Goal: Task Accomplishment & Management: Manage account settings

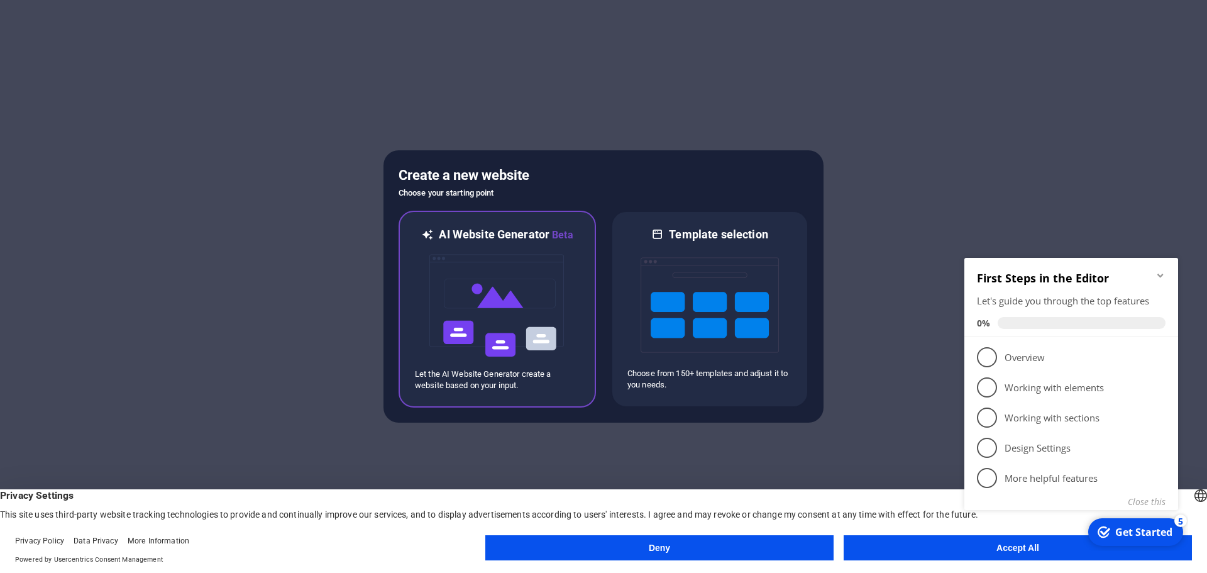
click at [503, 314] on img at bounding box center [497, 306] width 138 height 126
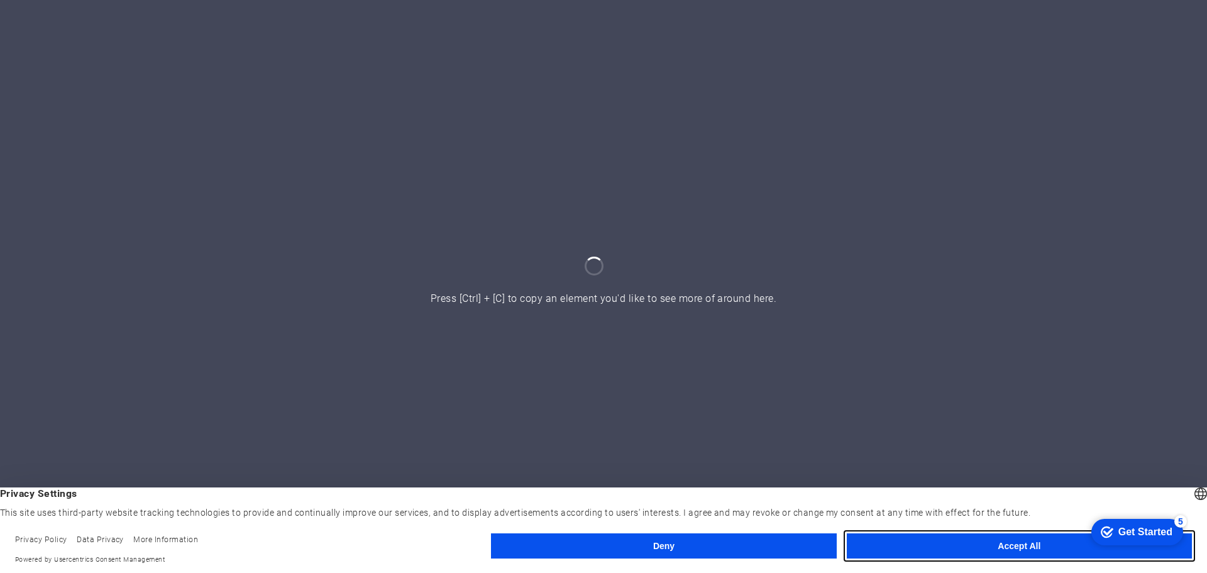
click at [998, 544] on button "Accept All" at bounding box center [1019, 545] width 345 height 25
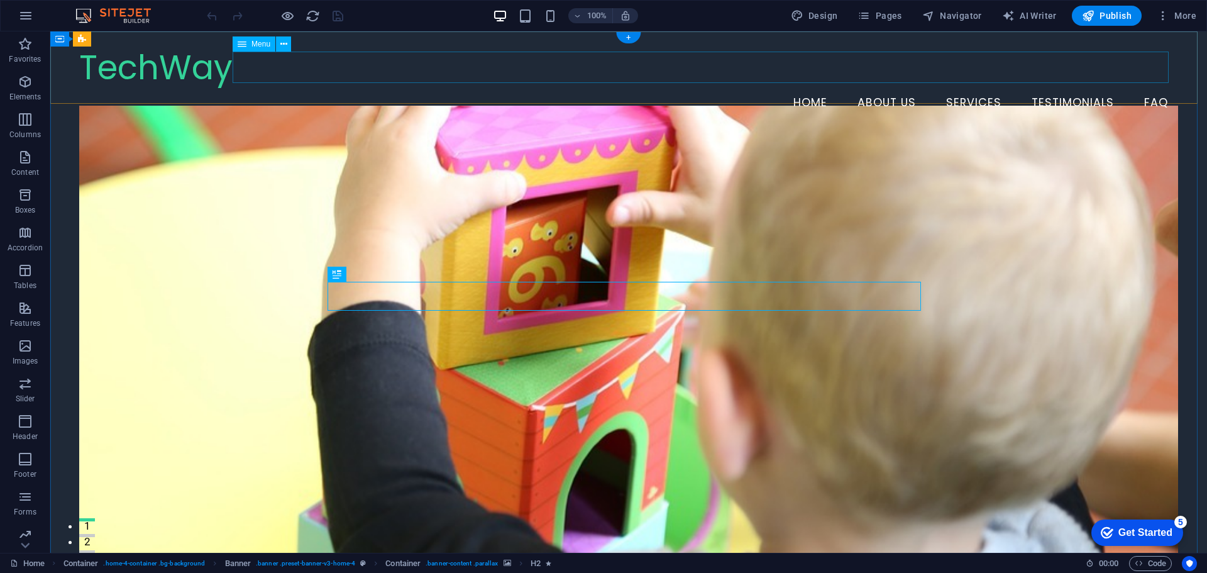
click at [1147, 87] on nav "Home About Us Services Testimonials FAQ" at bounding box center [628, 102] width 1099 height 31
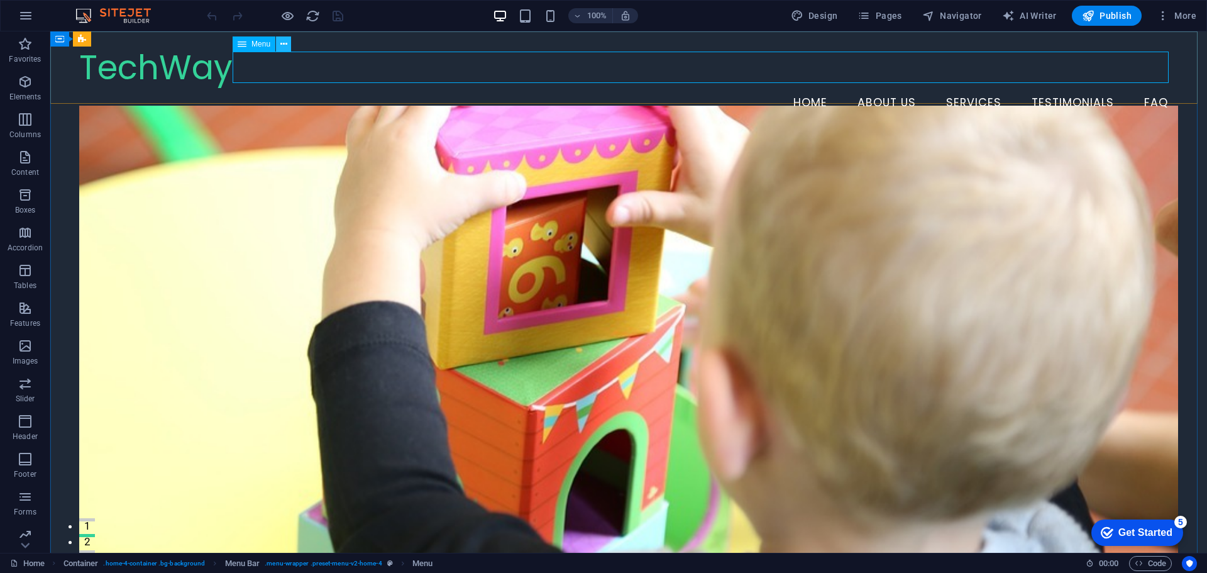
click at [281, 44] on icon at bounding box center [283, 44] width 7 height 13
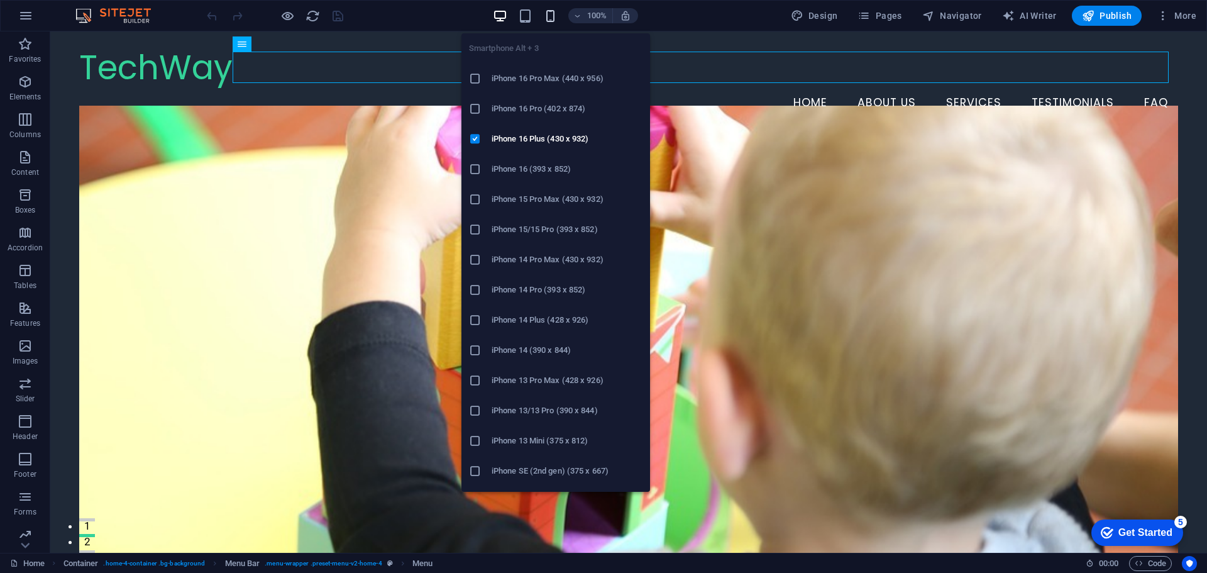
click at [555, 11] on icon "button" at bounding box center [550, 16] width 14 height 14
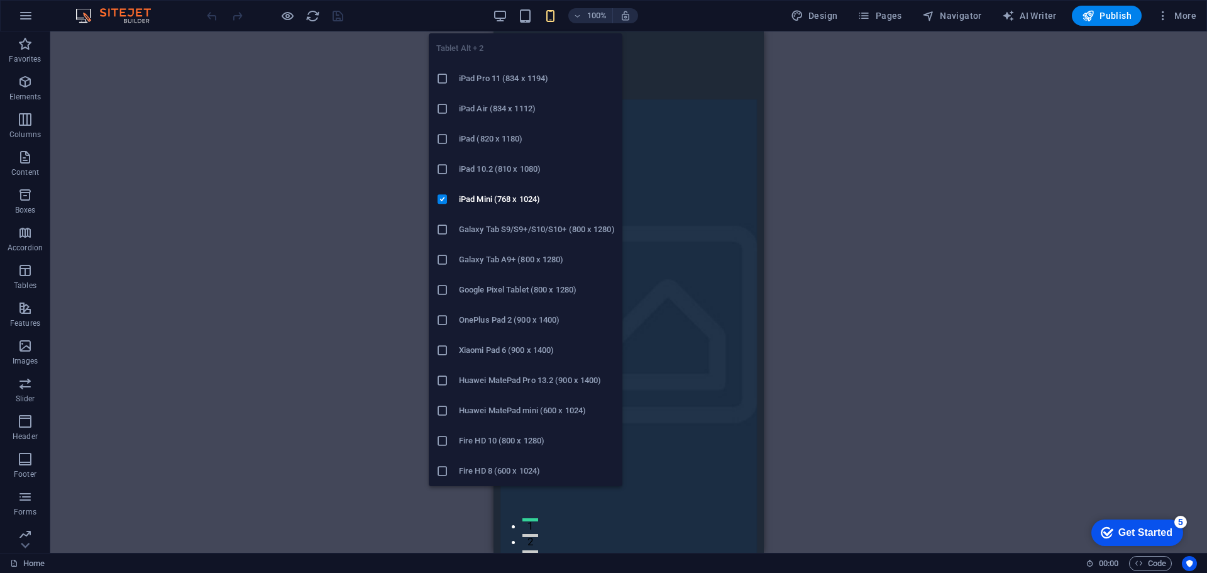
click at [443, 77] on icon at bounding box center [442, 78] width 13 height 13
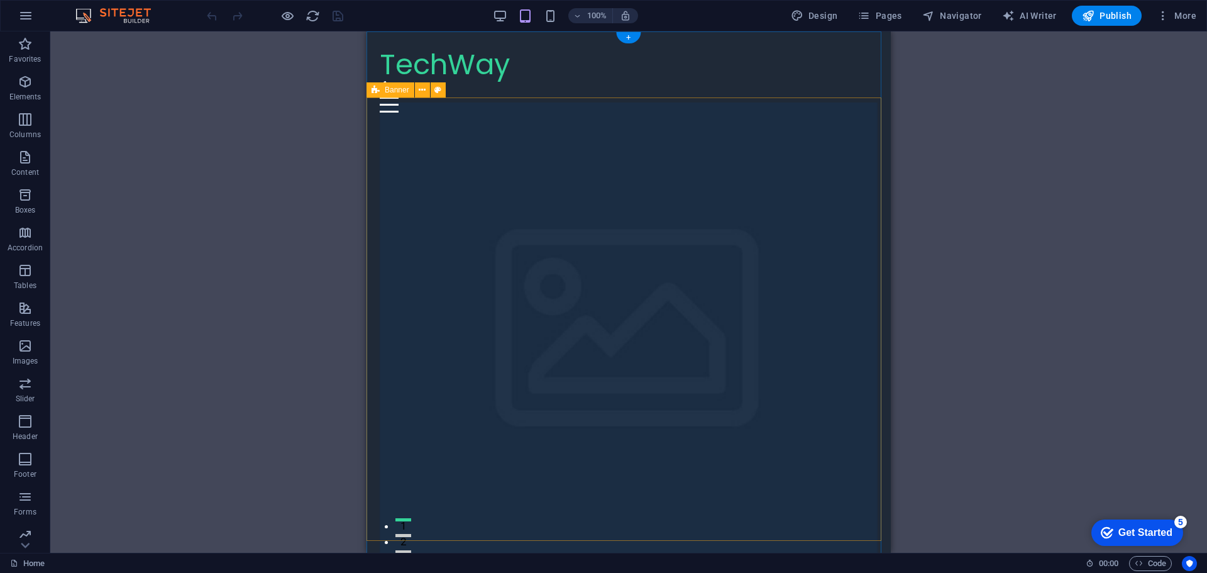
click at [825, 174] on figure at bounding box center [629, 339] width 498 height 475
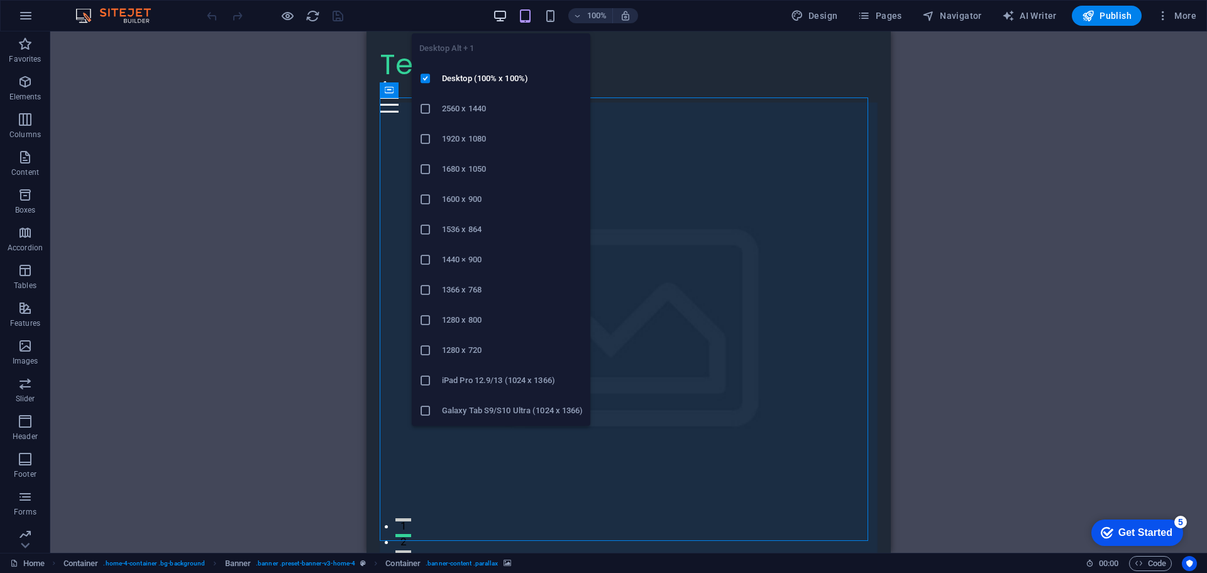
click at [500, 13] on icon "button" at bounding box center [500, 16] width 14 height 14
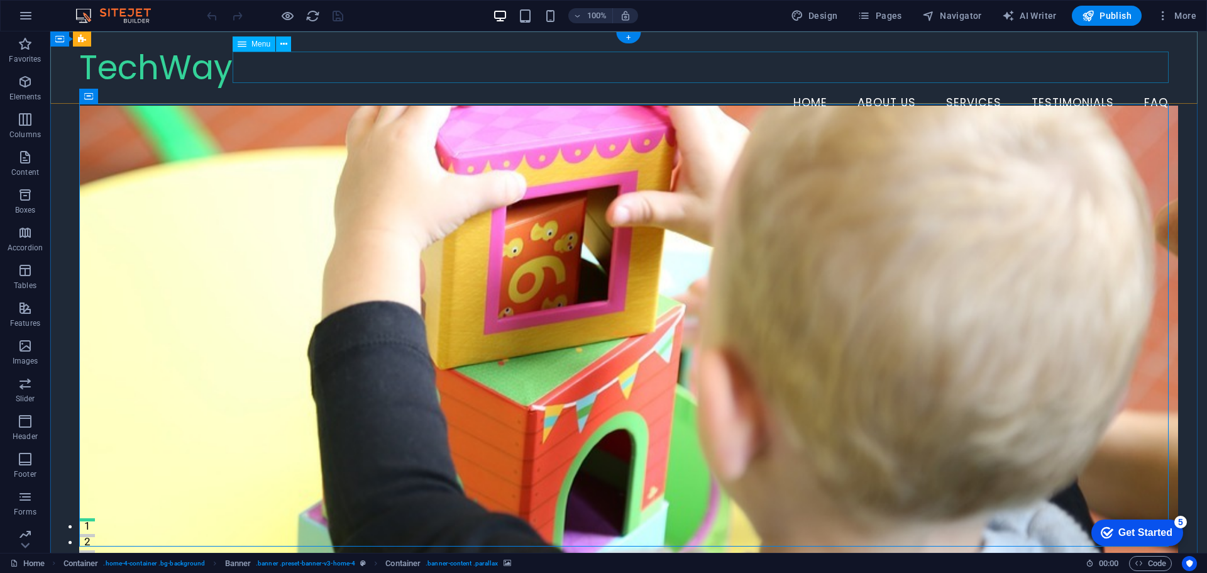
click at [1152, 87] on nav "Home About Us Services Testimonials FAQ" at bounding box center [628, 102] width 1099 height 31
select select
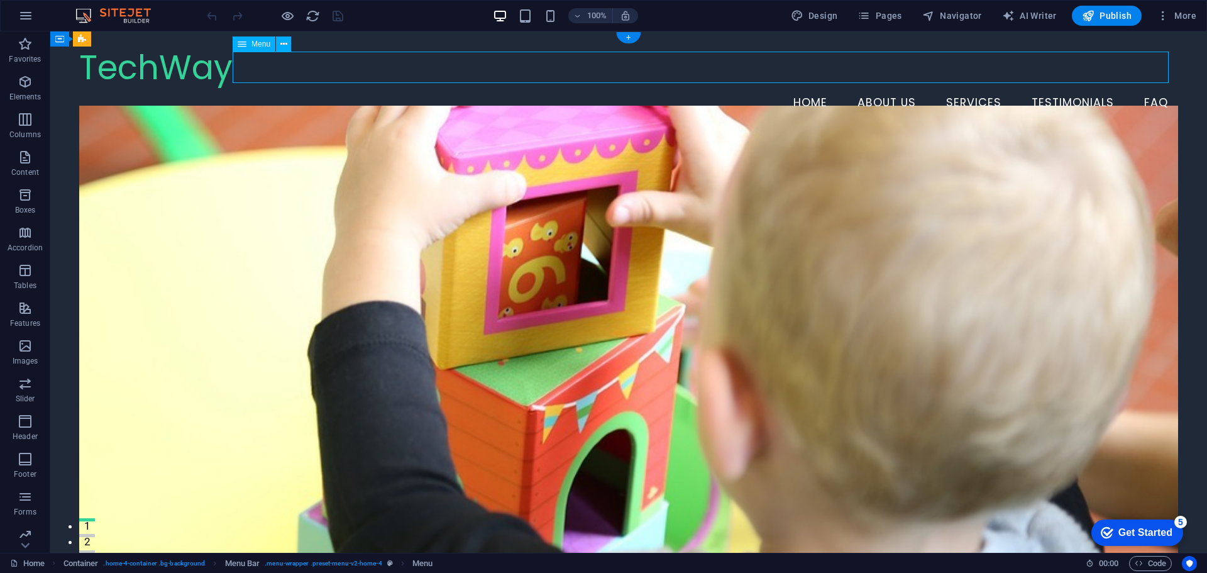
select select
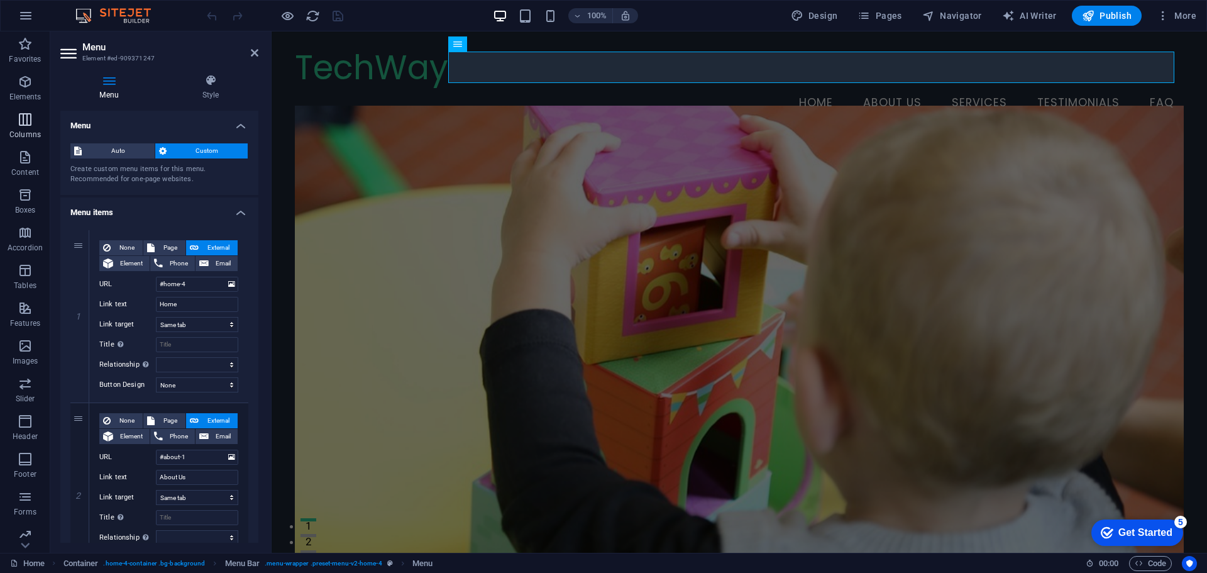
click at [22, 122] on icon "button" at bounding box center [25, 119] width 15 height 15
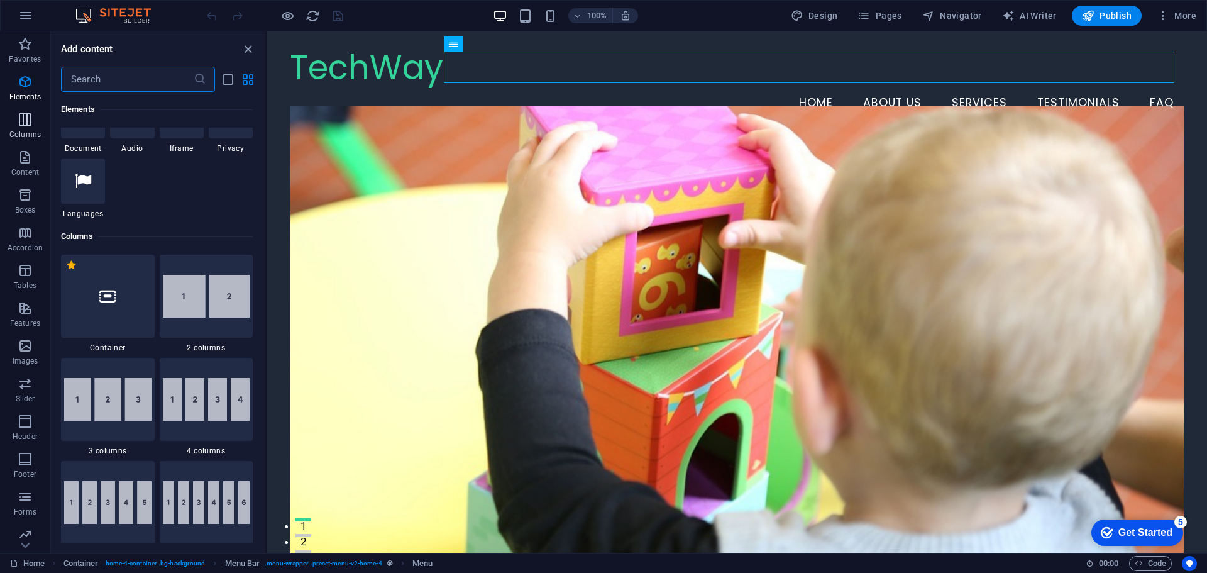
scroll to position [622, 0]
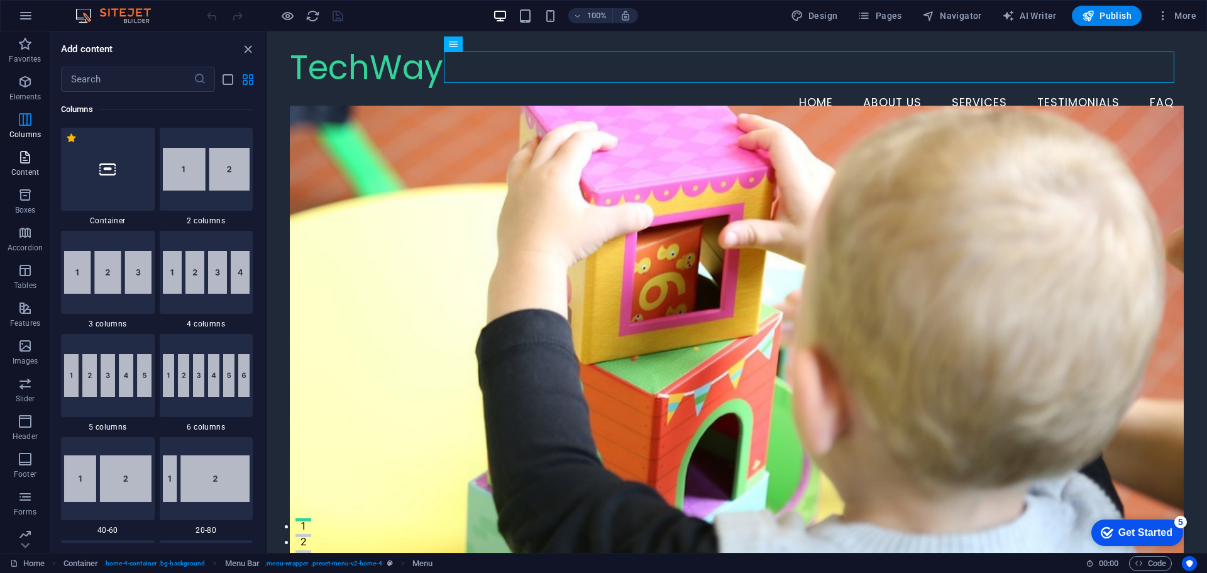
click at [24, 154] on icon "button" at bounding box center [25, 157] width 15 height 15
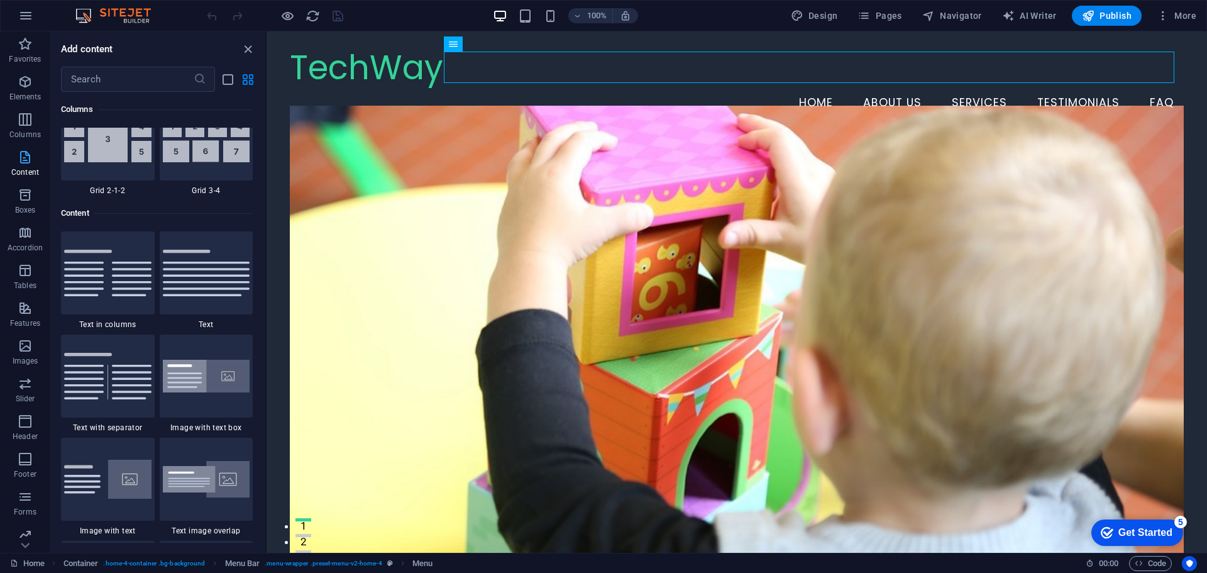
scroll to position [2200, 0]
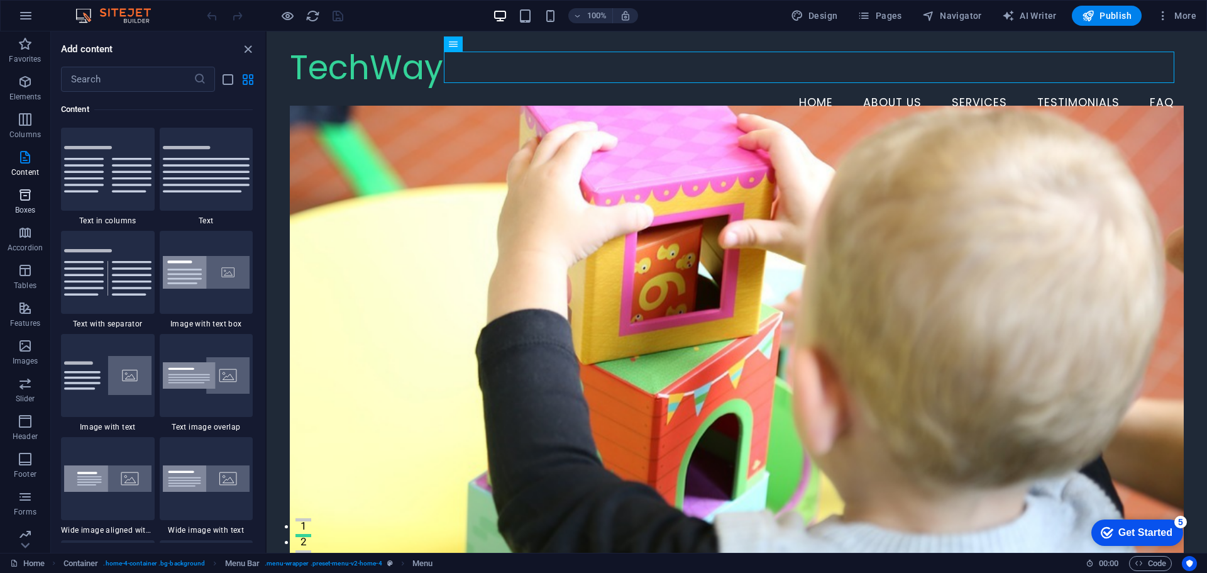
click at [30, 196] on icon "button" at bounding box center [25, 194] width 15 height 15
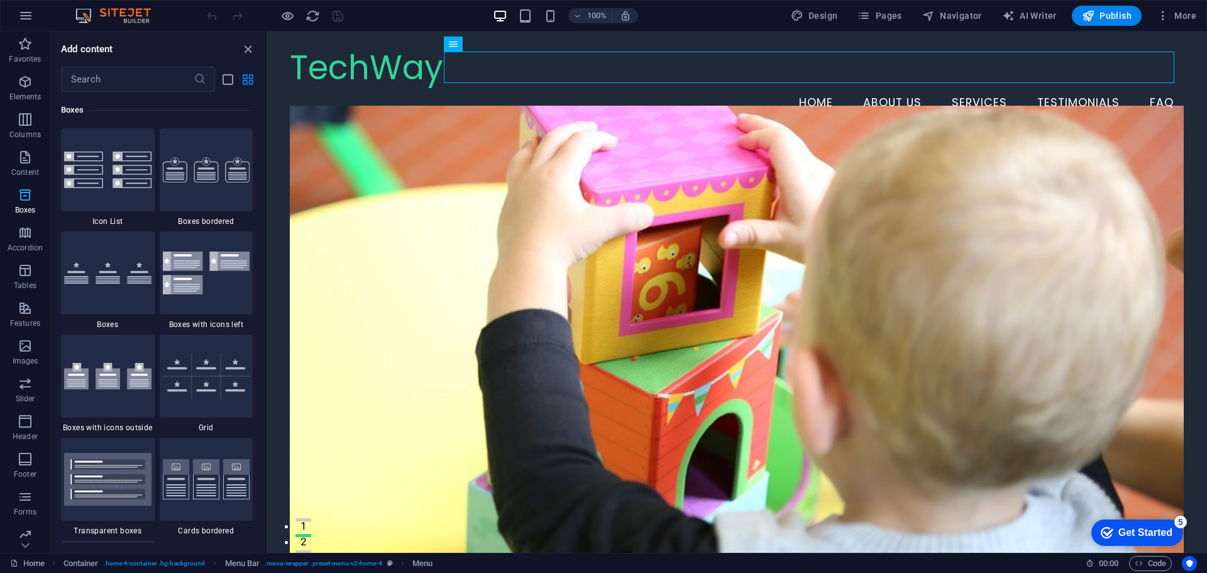
scroll to position [3468, 0]
click at [1157, 87] on nav "Home About Us Services Testimonials FAQ" at bounding box center [736, 102] width 893 height 31
click at [27, 547] on icon at bounding box center [25, 545] width 18 height 18
click at [27, 547] on p "Collections" at bounding box center [25, 543] width 38 height 10
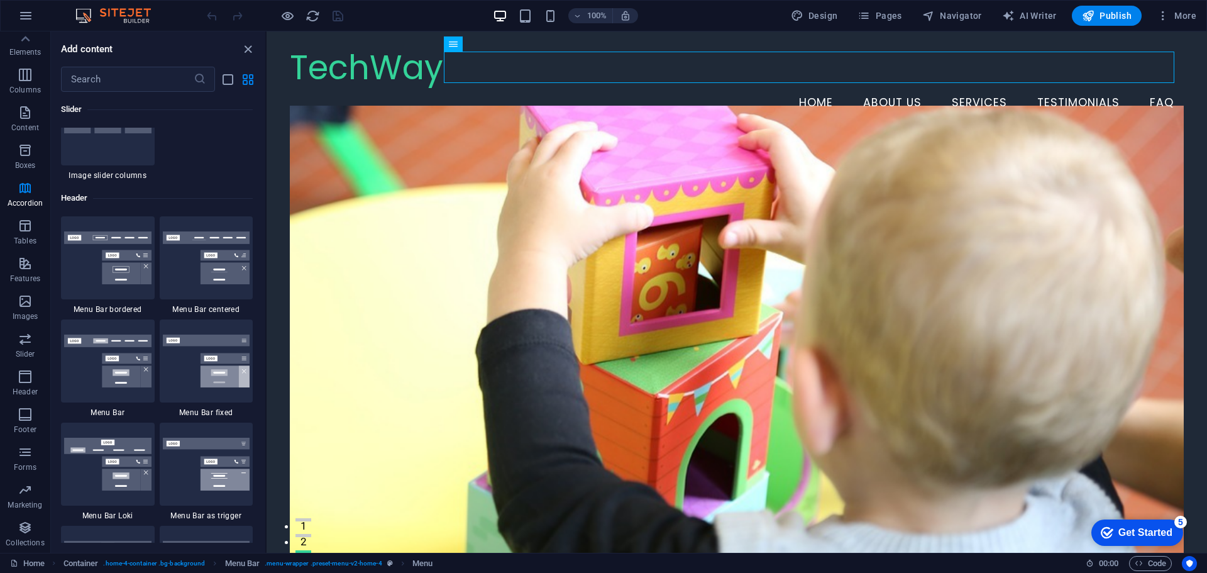
scroll to position [11509, 0]
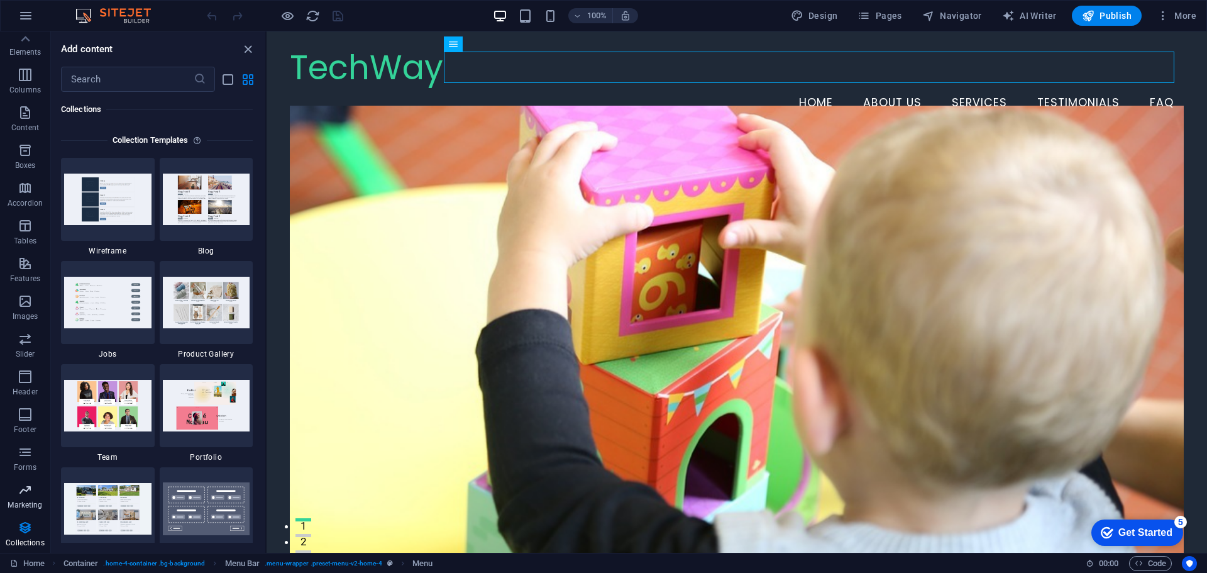
click at [25, 494] on icon "button" at bounding box center [25, 489] width 15 height 15
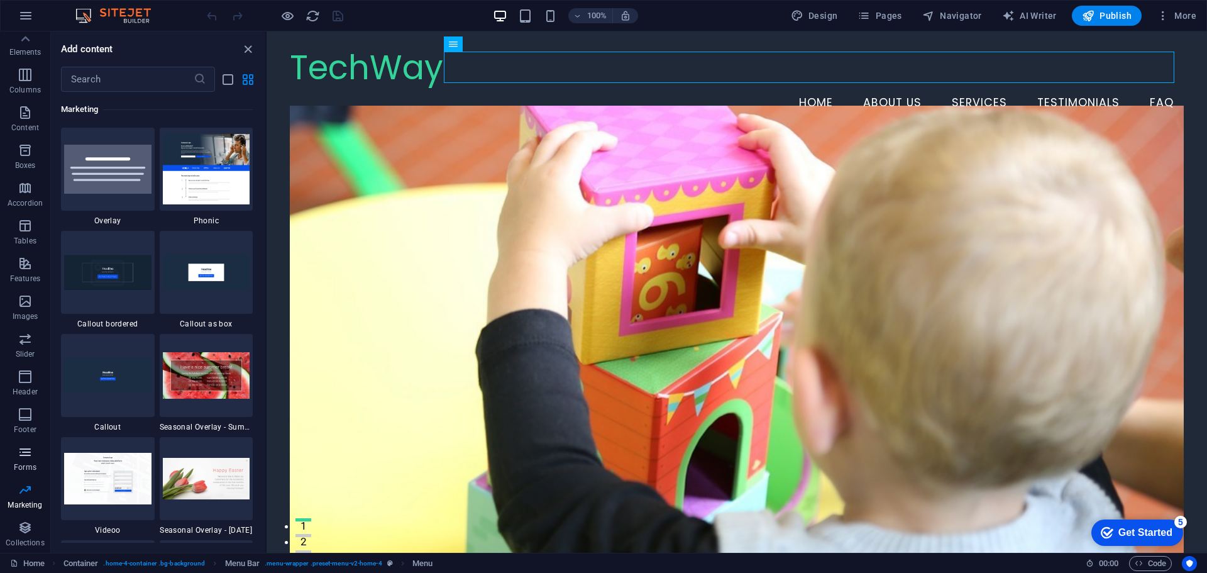
click at [25, 452] on icon "button" at bounding box center [25, 451] width 15 height 15
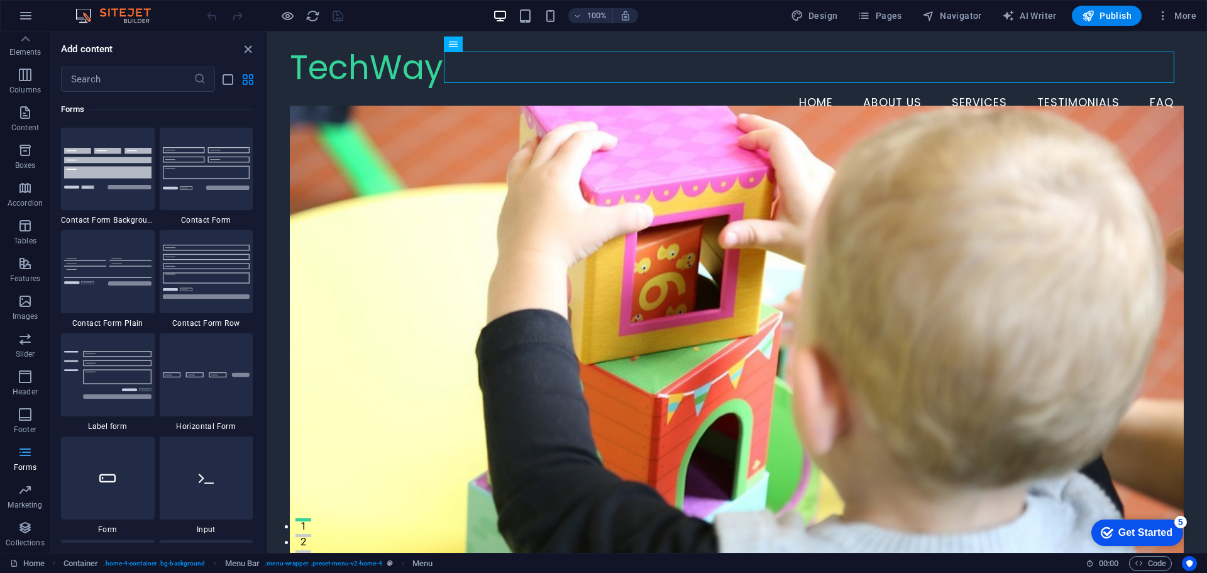
scroll to position [9179, 0]
click at [23, 411] on icon "button" at bounding box center [25, 414] width 15 height 15
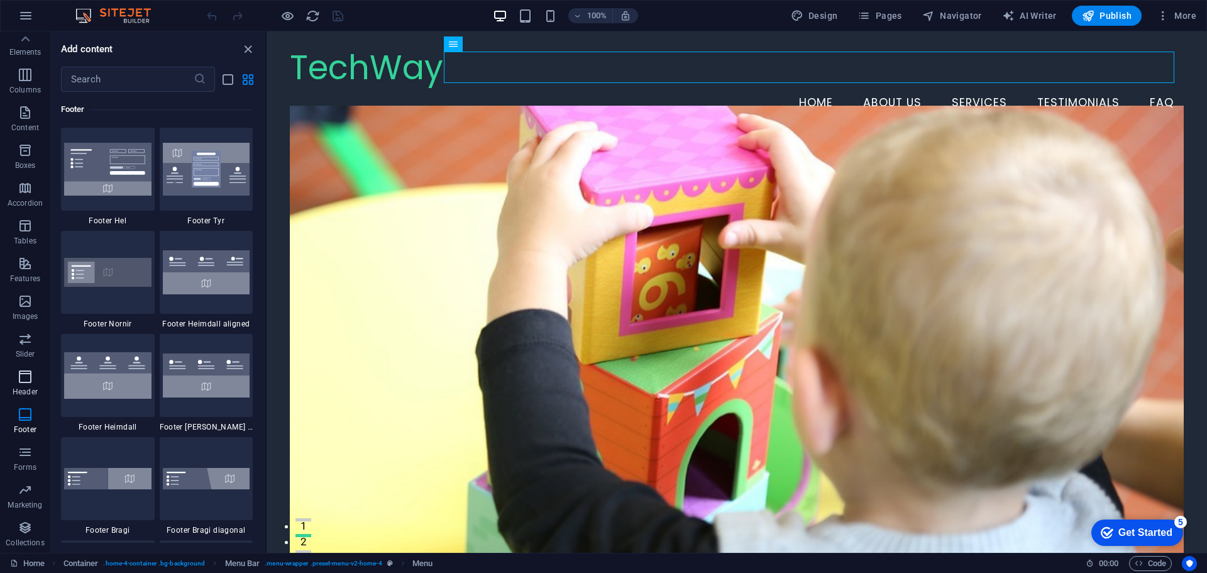
click at [23, 384] on icon "button" at bounding box center [25, 376] width 15 height 15
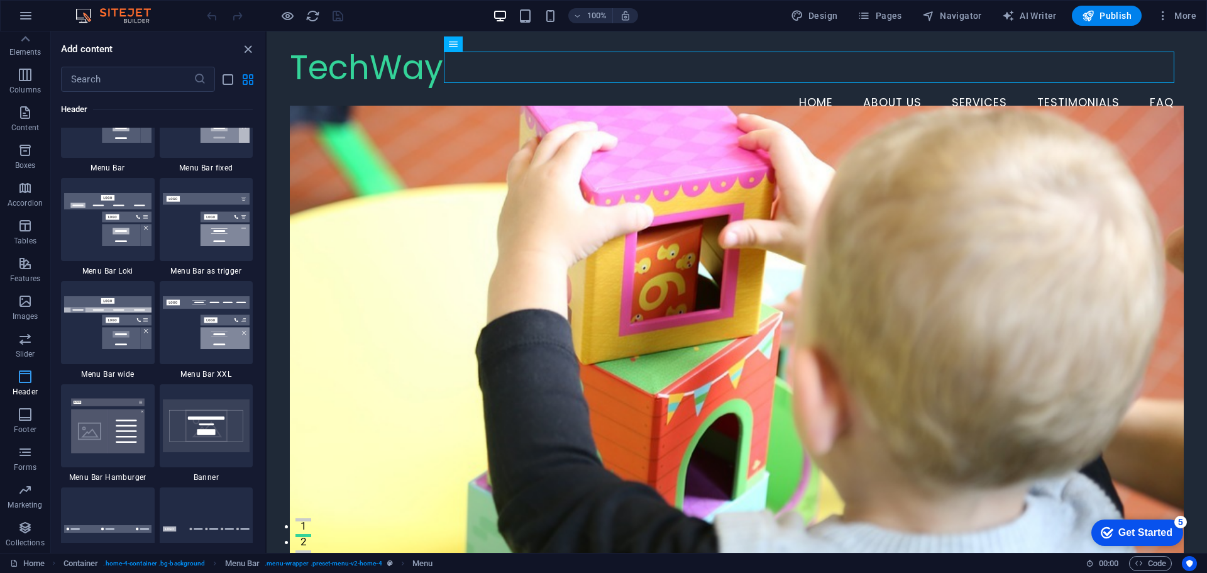
scroll to position [7571, 0]
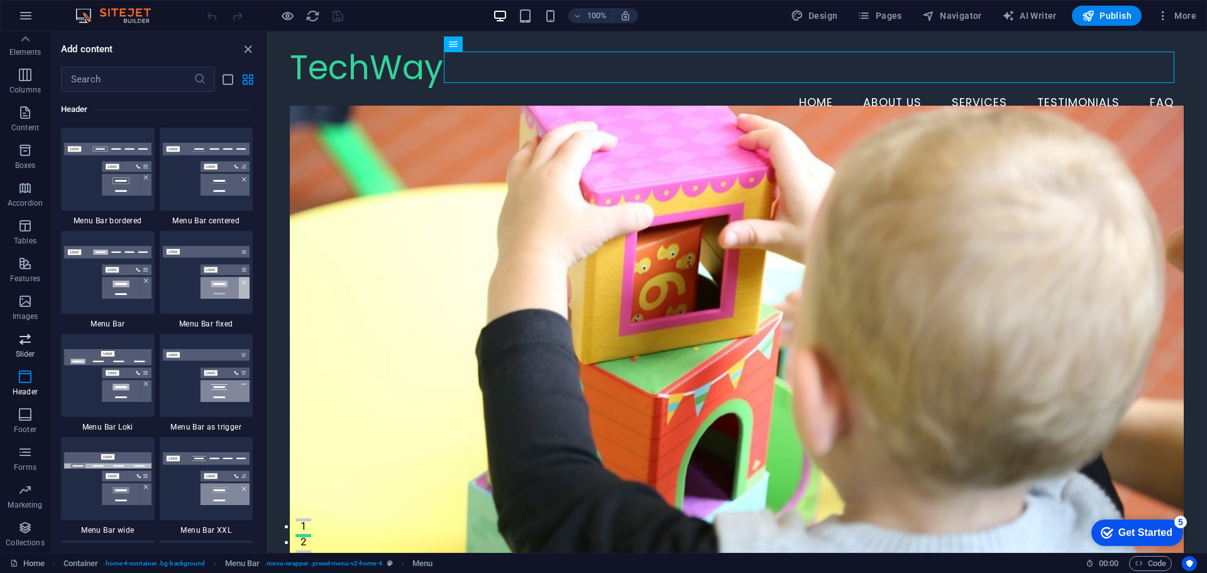
click at [21, 348] on span "Slider" at bounding box center [25, 346] width 50 height 30
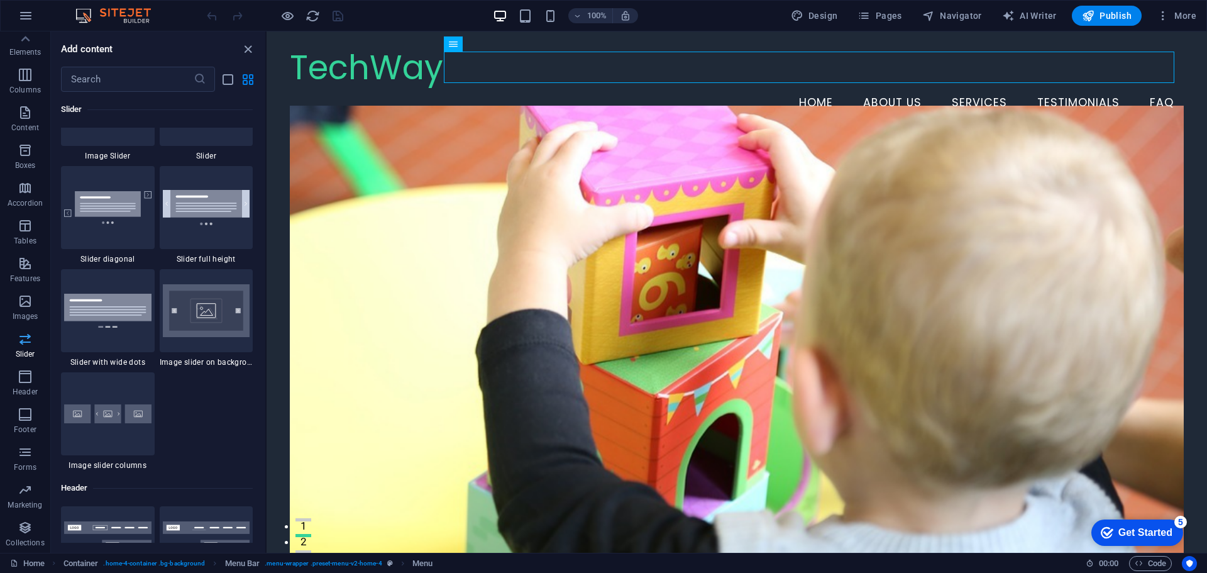
scroll to position [7127, 0]
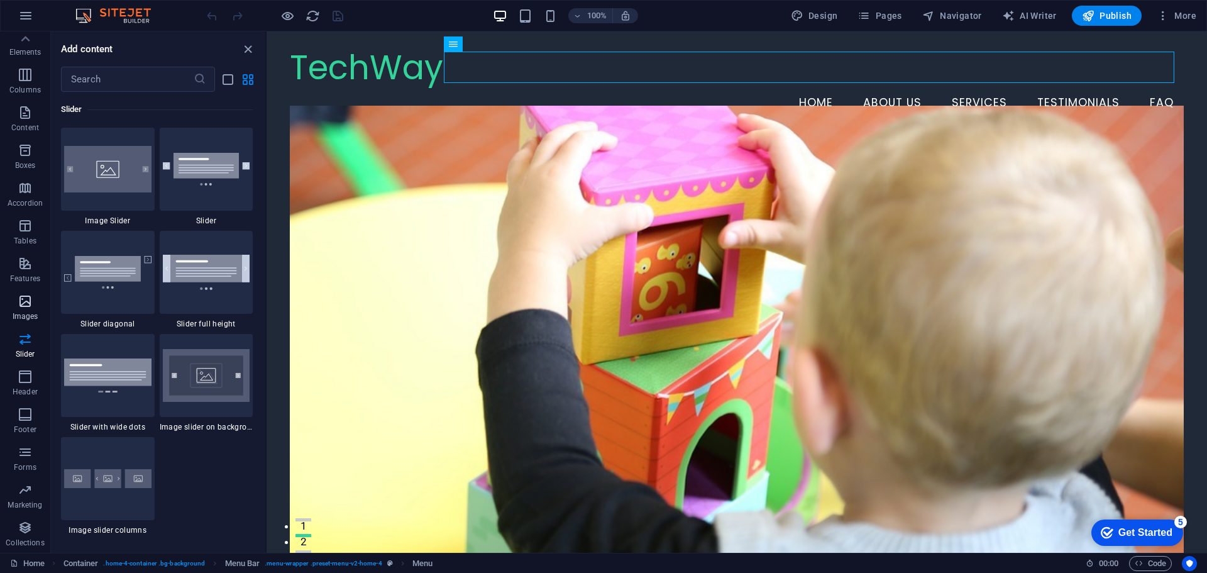
click at [22, 302] on icon "button" at bounding box center [25, 301] width 15 height 15
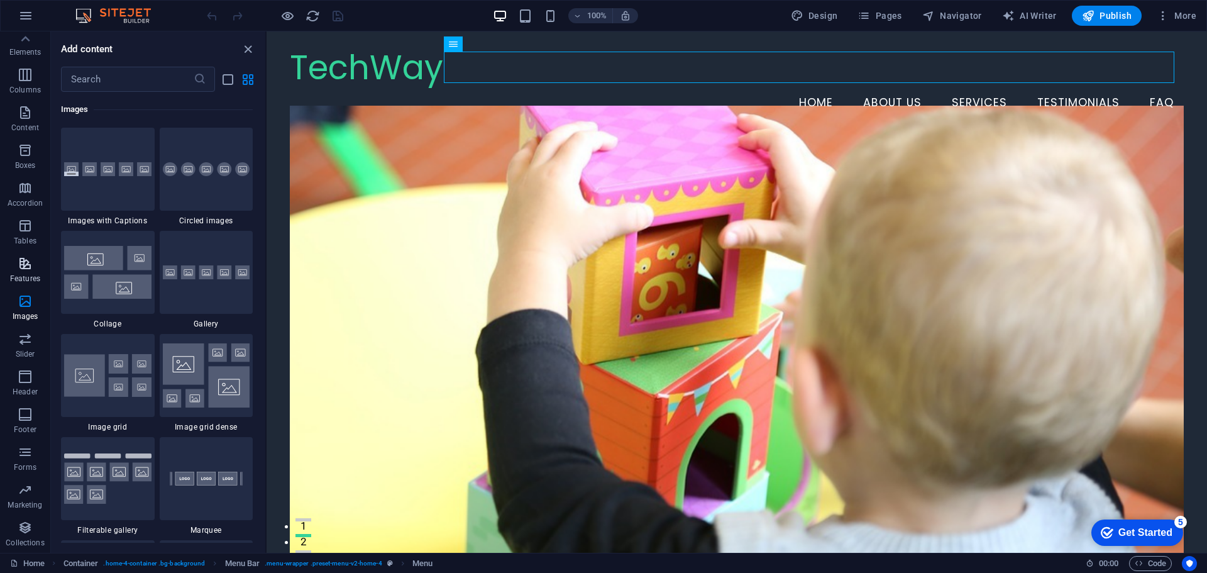
click at [22, 260] on icon "button" at bounding box center [25, 263] width 15 height 15
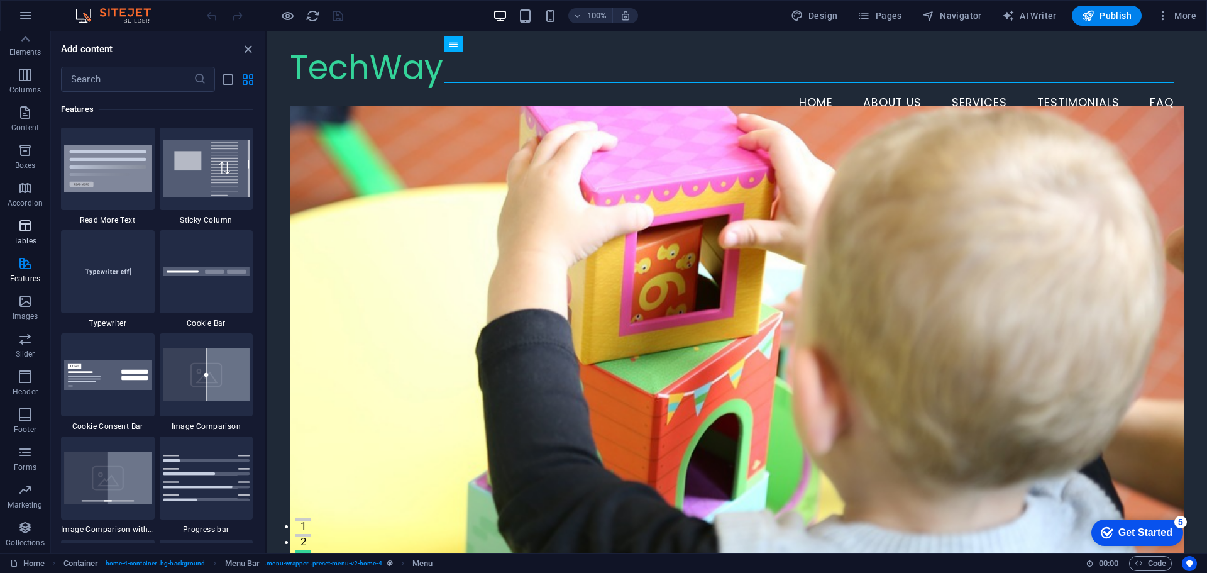
scroll to position [4901, 0]
click at [23, 233] on span "Tables" at bounding box center [25, 233] width 50 height 30
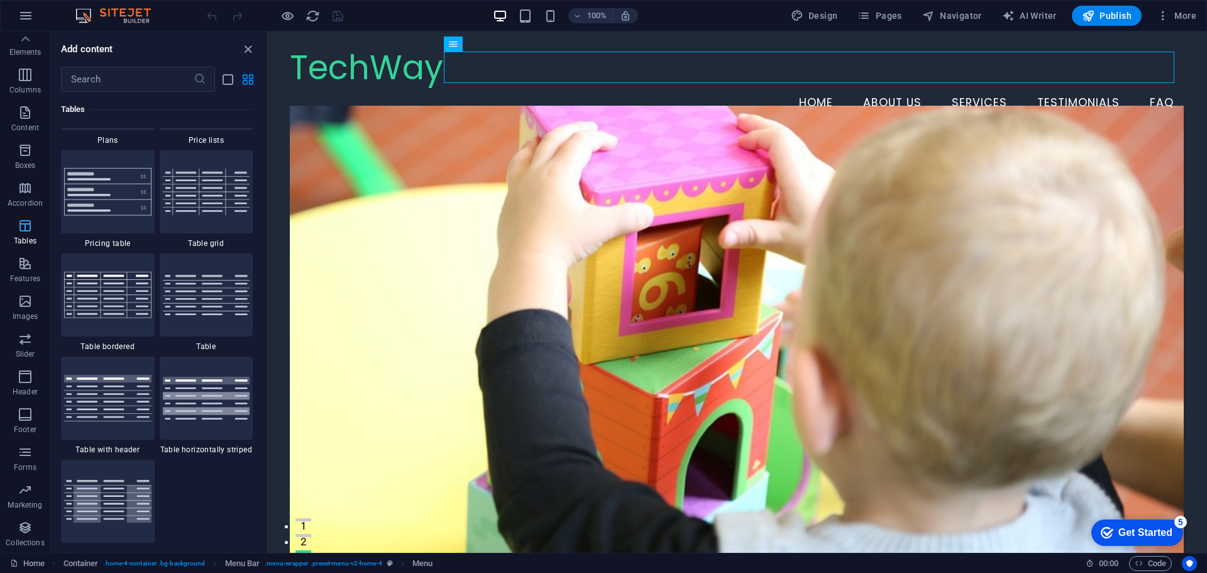
scroll to position [4354, 0]
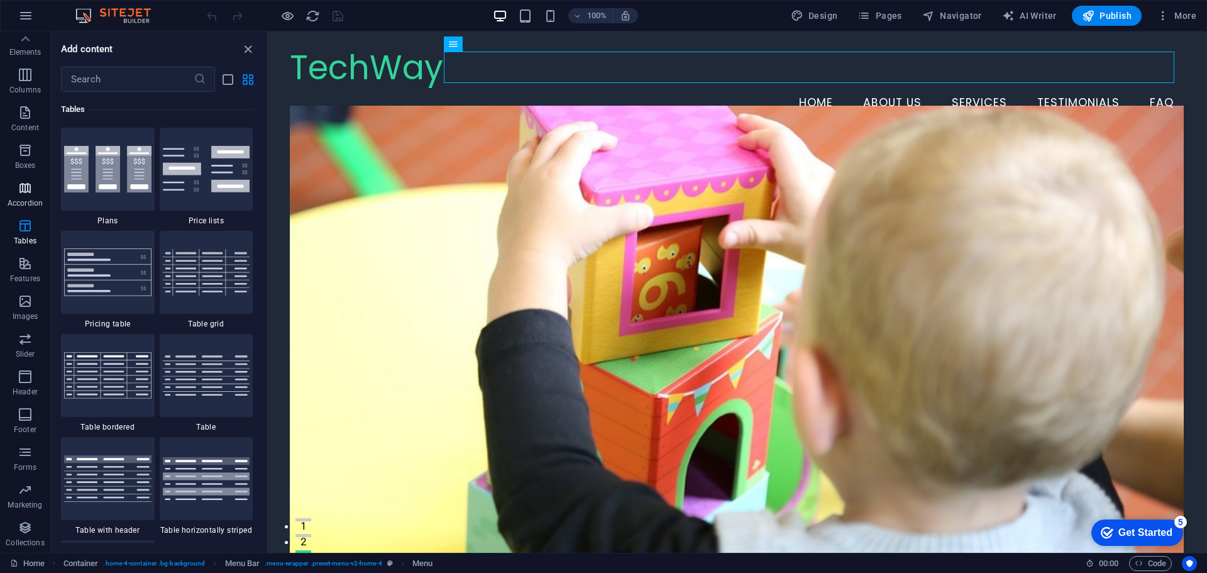
click at [23, 190] on icon "button" at bounding box center [25, 187] width 15 height 15
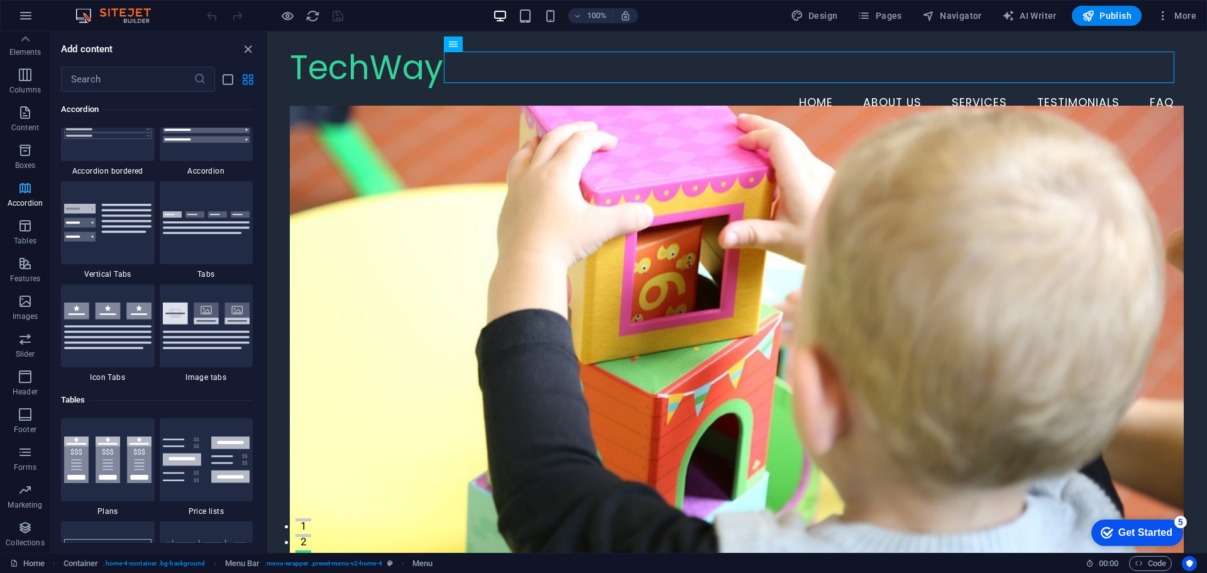
scroll to position [4014, 0]
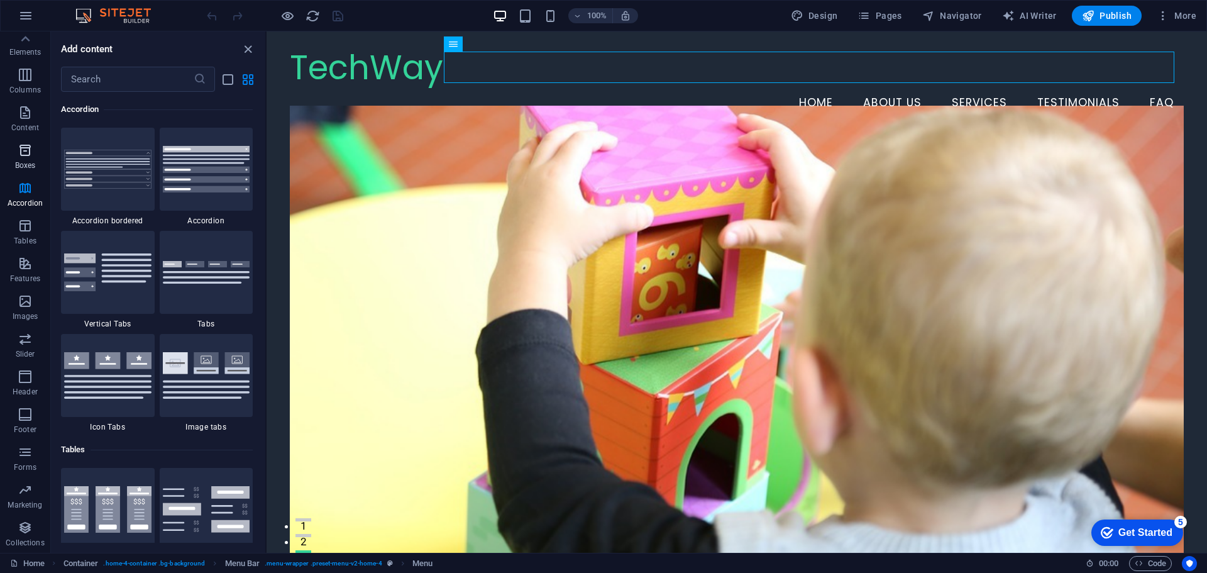
click at [24, 166] on p "Boxes" at bounding box center [25, 165] width 21 height 10
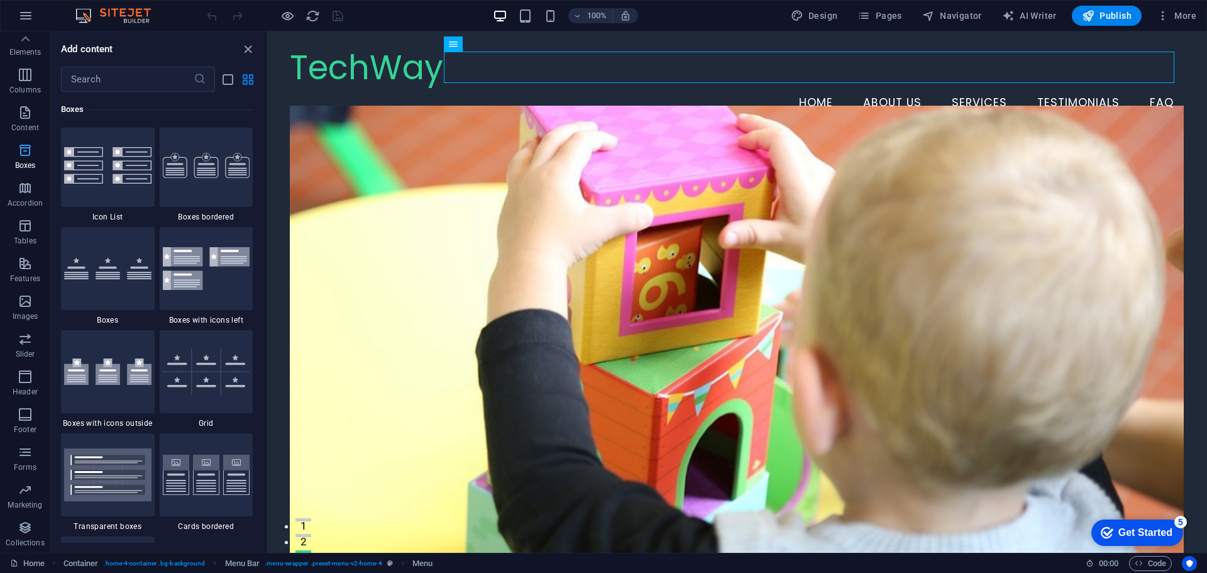
scroll to position [3468, 0]
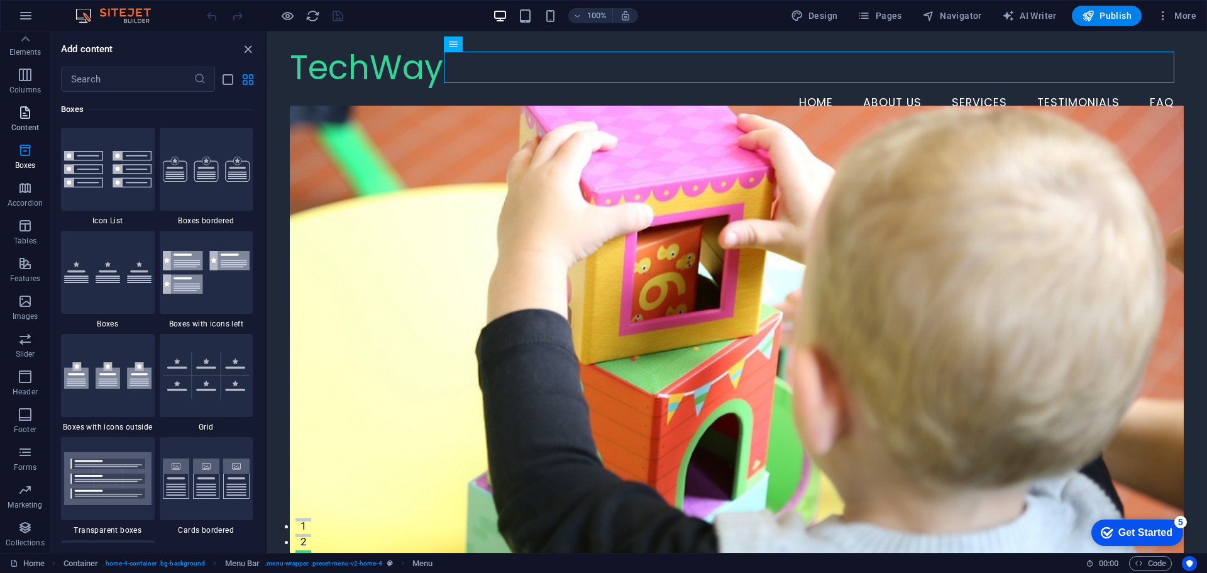
click at [23, 113] on icon "button" at bounding box center [25, 112] width 15 height 15
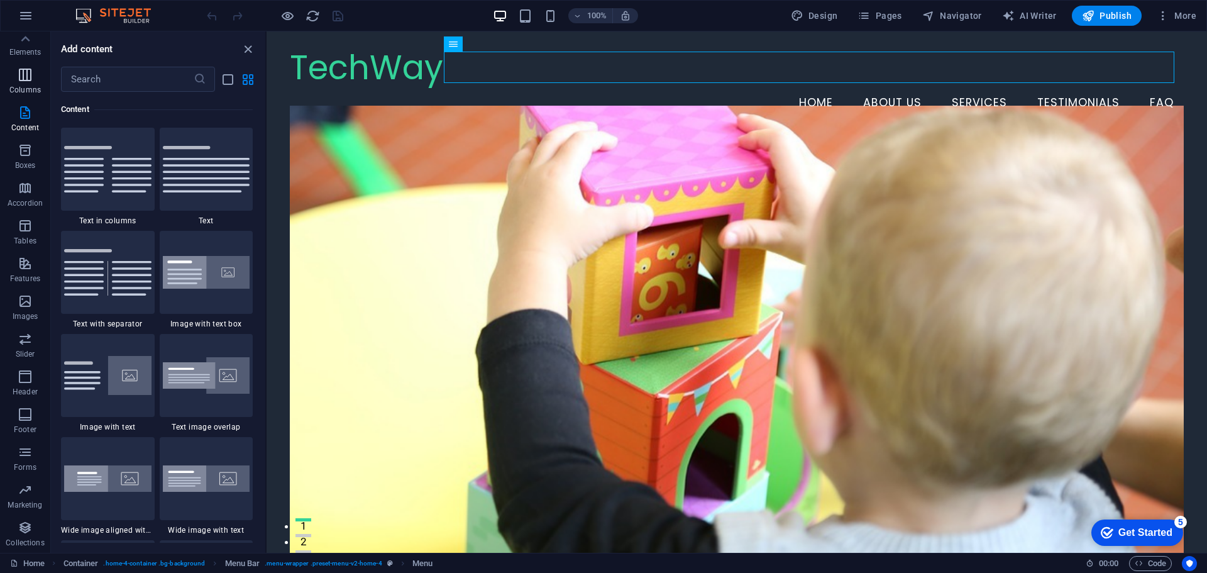
click at [25, 80] on icon "button" at bounding box center [25, 74] width 15 height 15
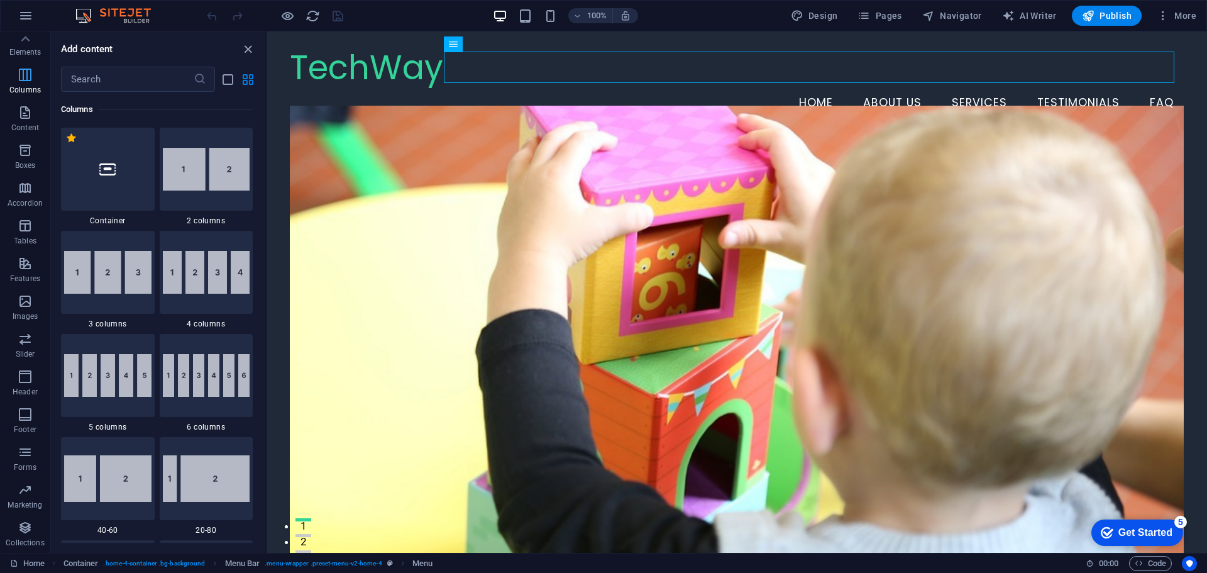
scroll to position [622, 0]
click at [26, 44] on icon at bounding box center [25, 39] width 18 height 18
click at [28, 89] on icon "button" at bounding box center [25, 81] width 15 height 15
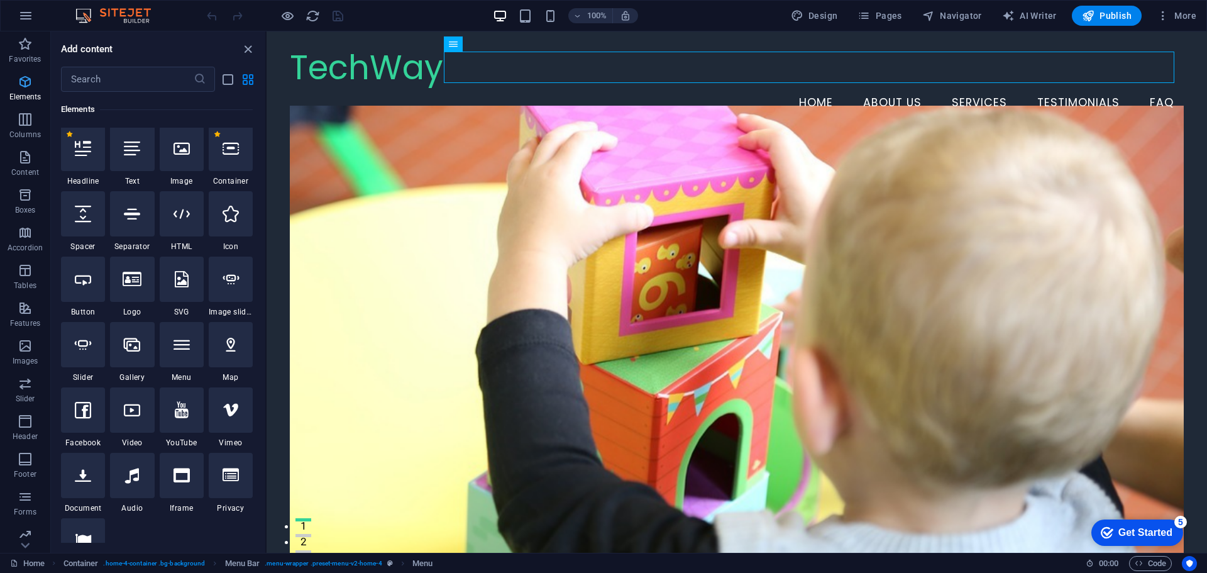
scroll to position [134, 0]
click at [880, 18] on span "Pages" at bounding box center [880, 15] width 44 height 13
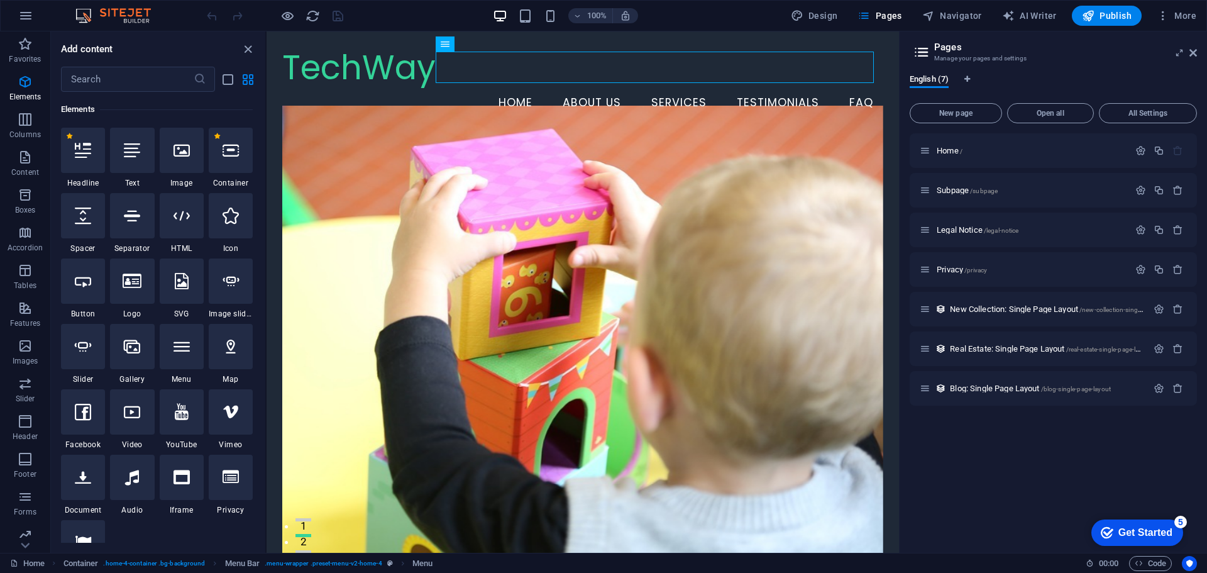
click at [923, 50] on icon at bounding box center [921, 52] width 19 height 18
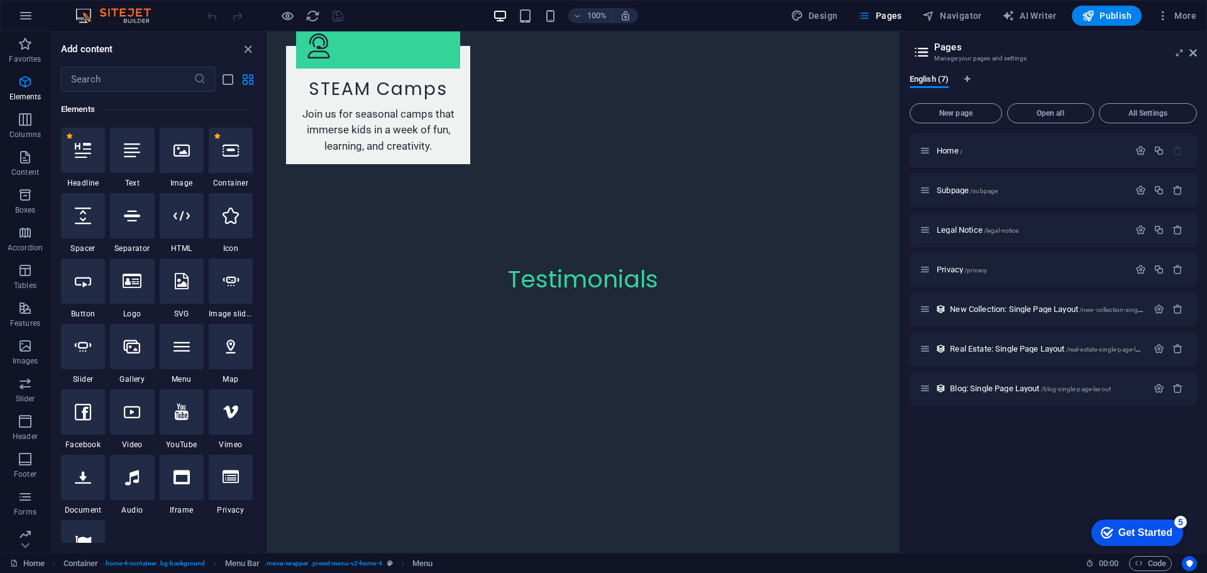
scroll to position [2485, 0]
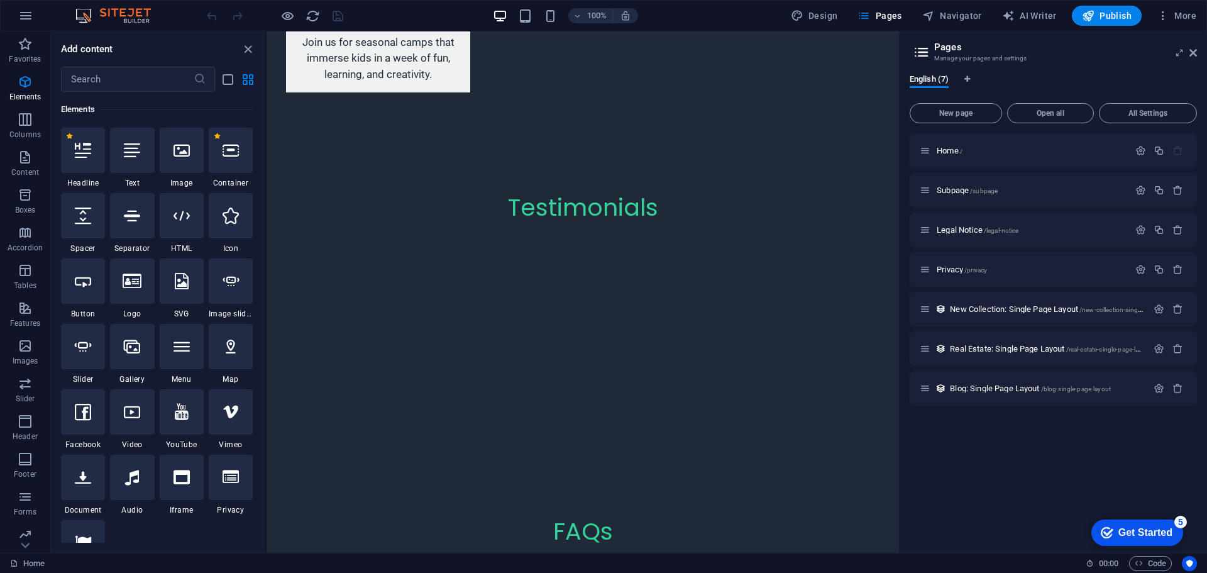
drag, startPoint x: 895, startPoint y: 80, endPoint x: 1169, endPoint y: 549, distance: 542.9
click at [321, 349] on div "Logo" at bounding box center [325, 351] width 42 height 15
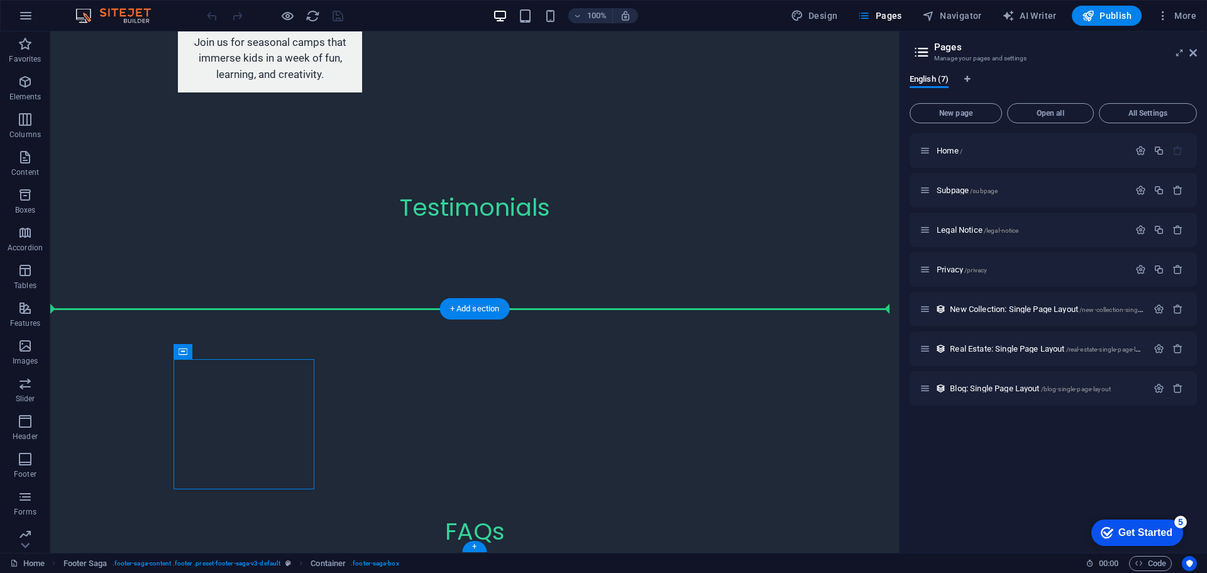
drag, startPoint x: 235, startPoint y: 380, endPoint x: 99, endPoint y: 331, distance: 144.4
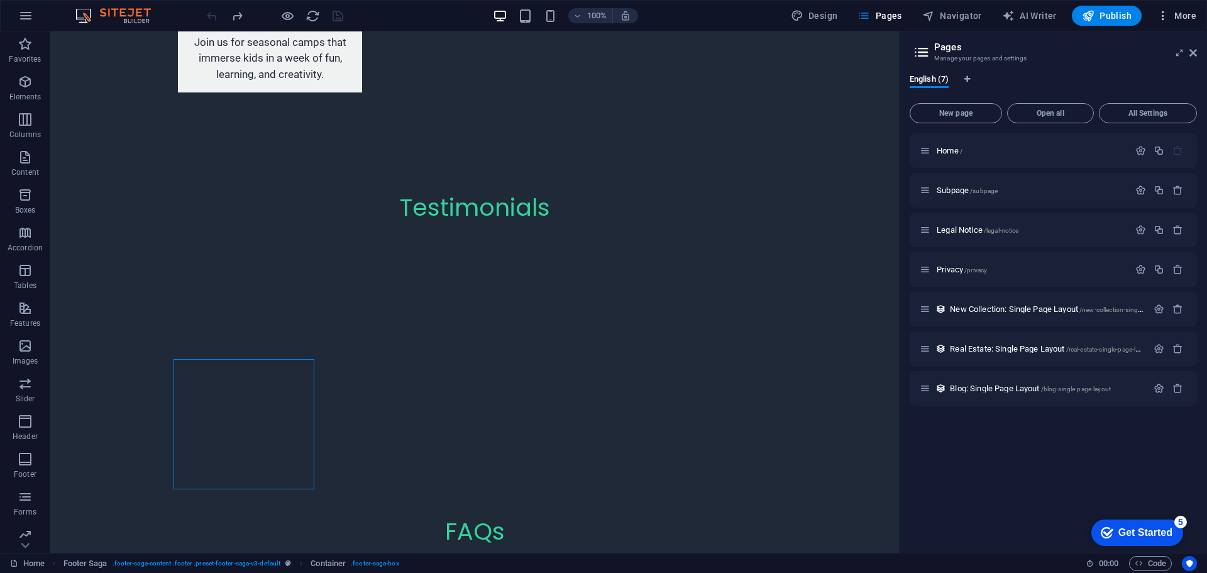
click at [1164, 13] on icon "button" at bounding box center [1163, 15] width 13 height 13
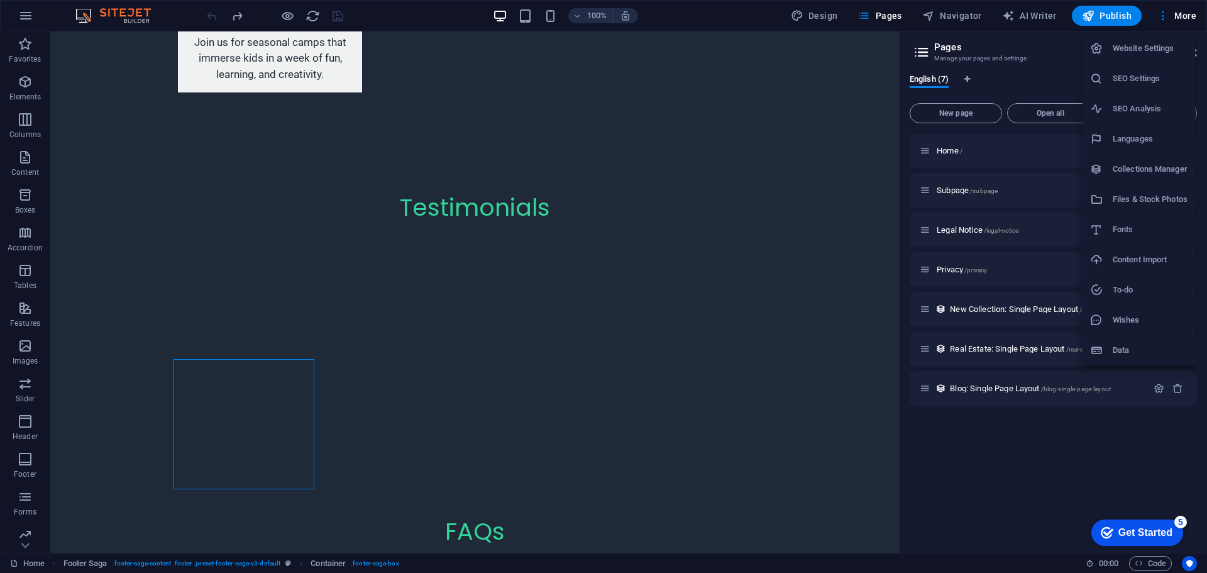
click at [1153, 58] on li "Website Settings" at bounding box center [1139, 48] width 113 height 30
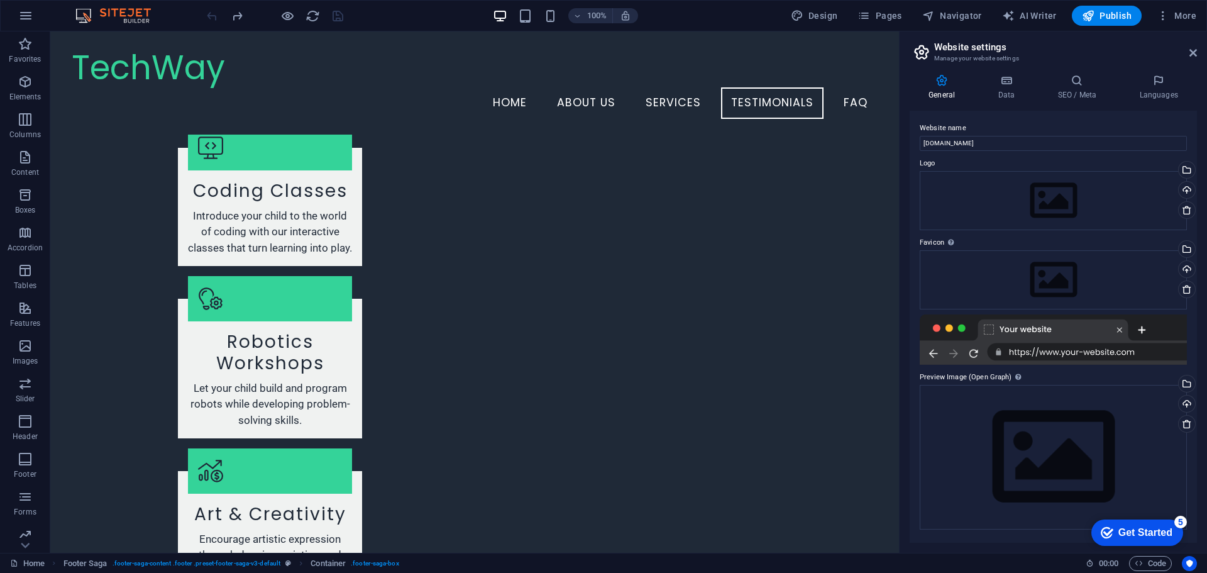
scroll to position [1469, 0]
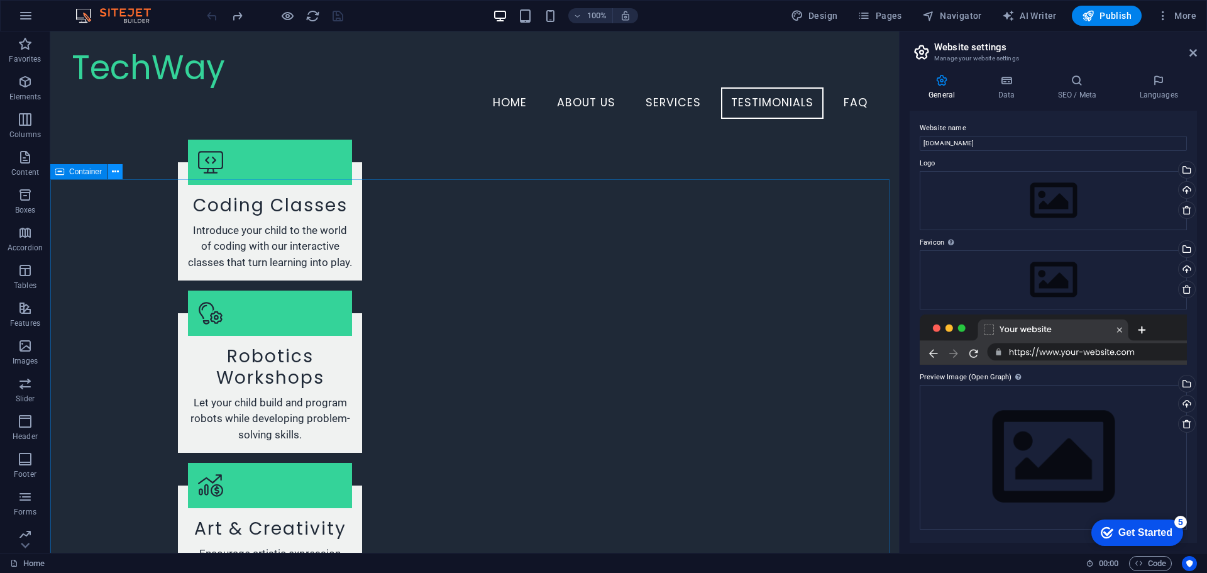
click at [113, 172] on icon at bounding box center [115, 171] width 7 height 13
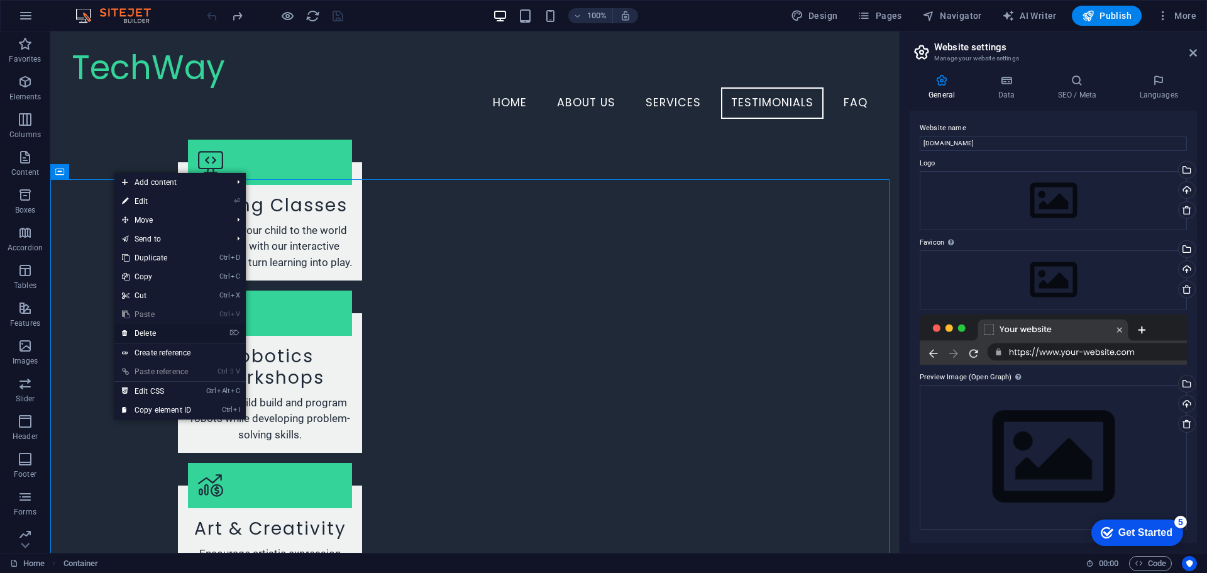
click at [153, 331] on link "⌦ Delete" at bounding box center [156, 333] width 84 height 19
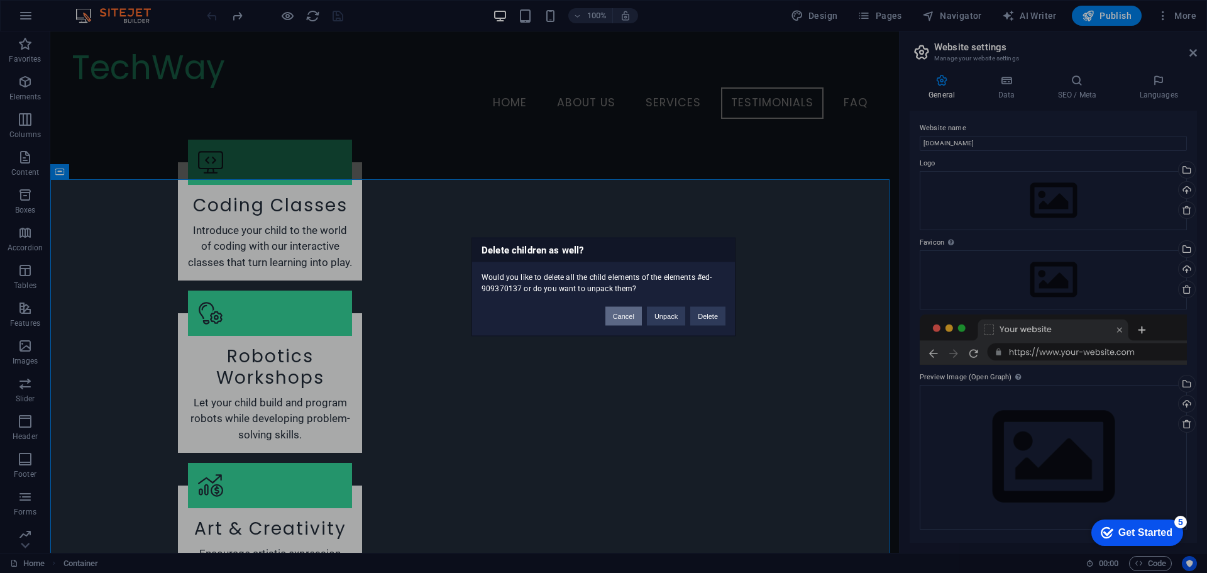
click at [617, 317] on button "Cancel" at bounding box center [623, 315] width 36 height 19
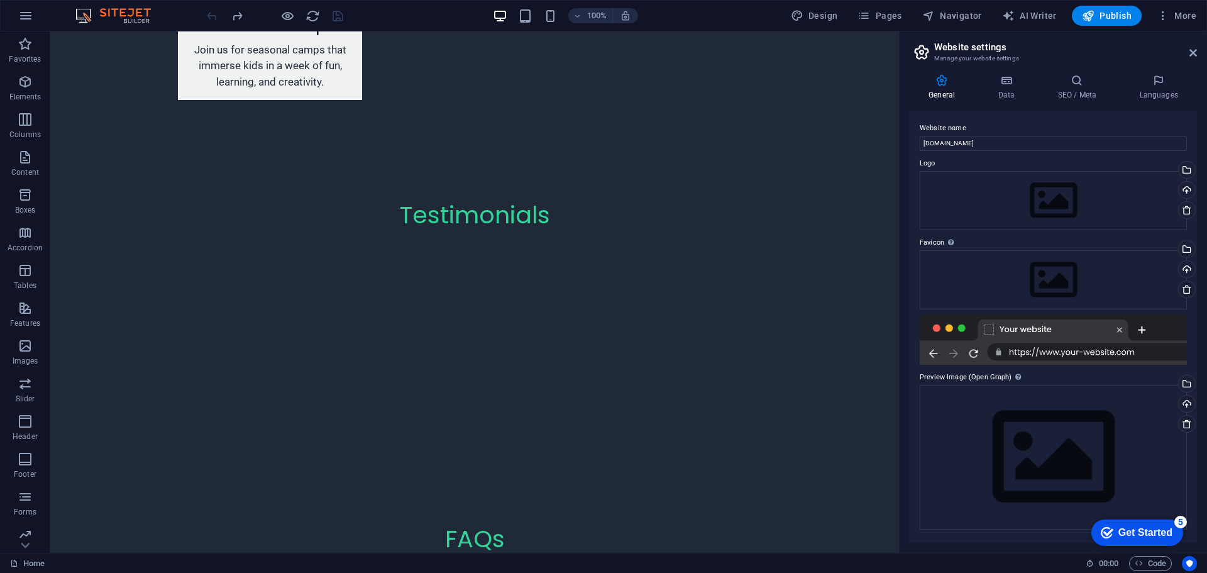
scroll to position [2485, 0]
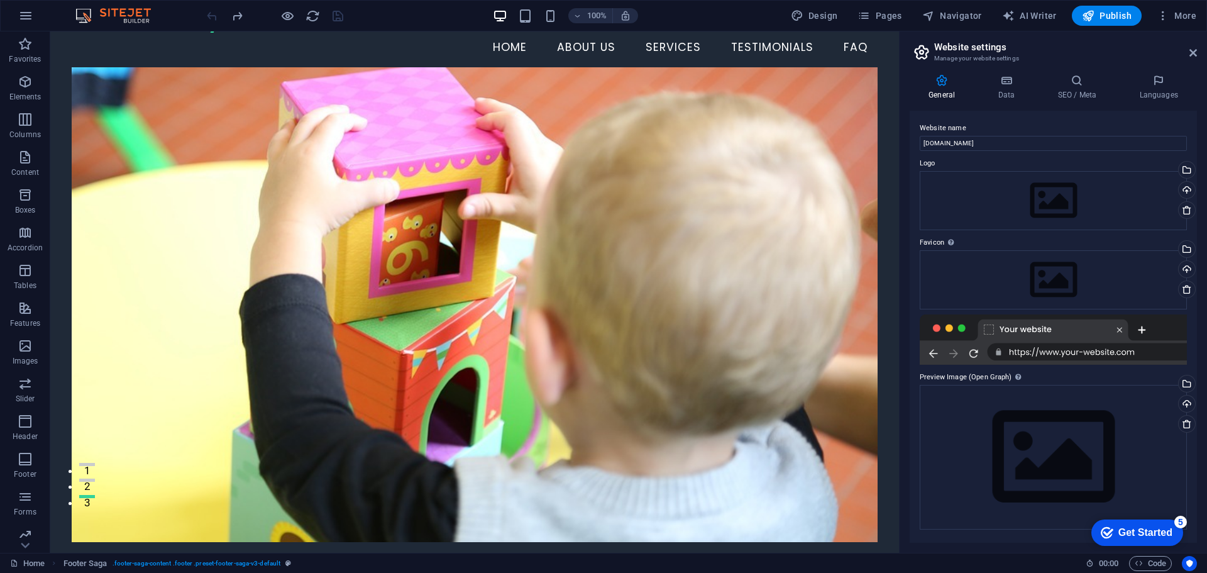
scroll to position [0, 0]
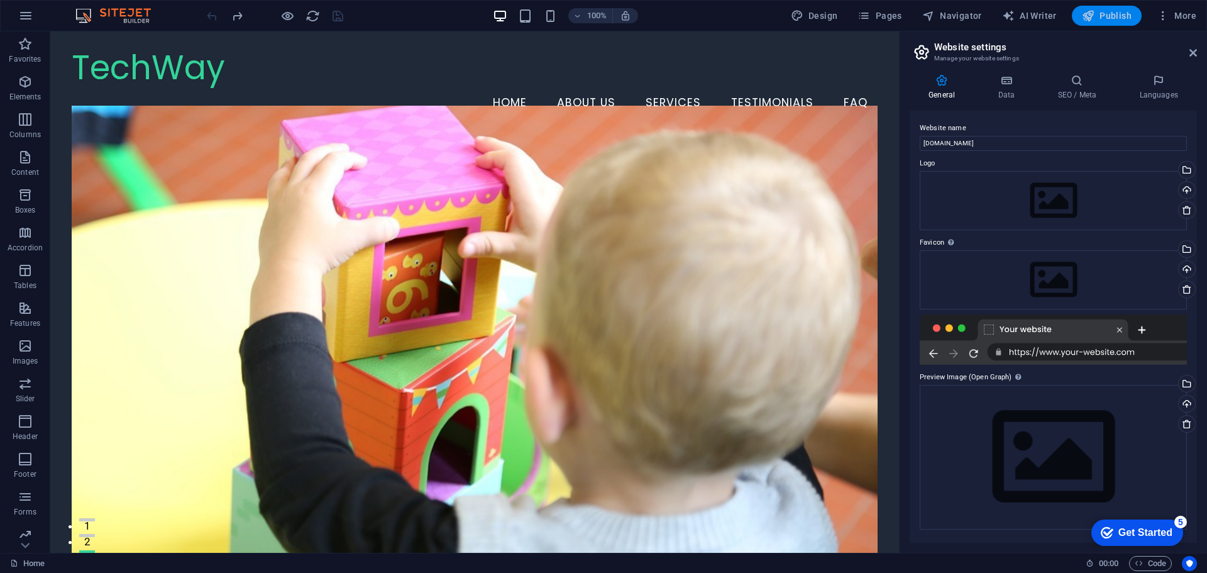
click at [1090, 11] on icon "button" at bounding box center [1088, 15] width 13 height 13
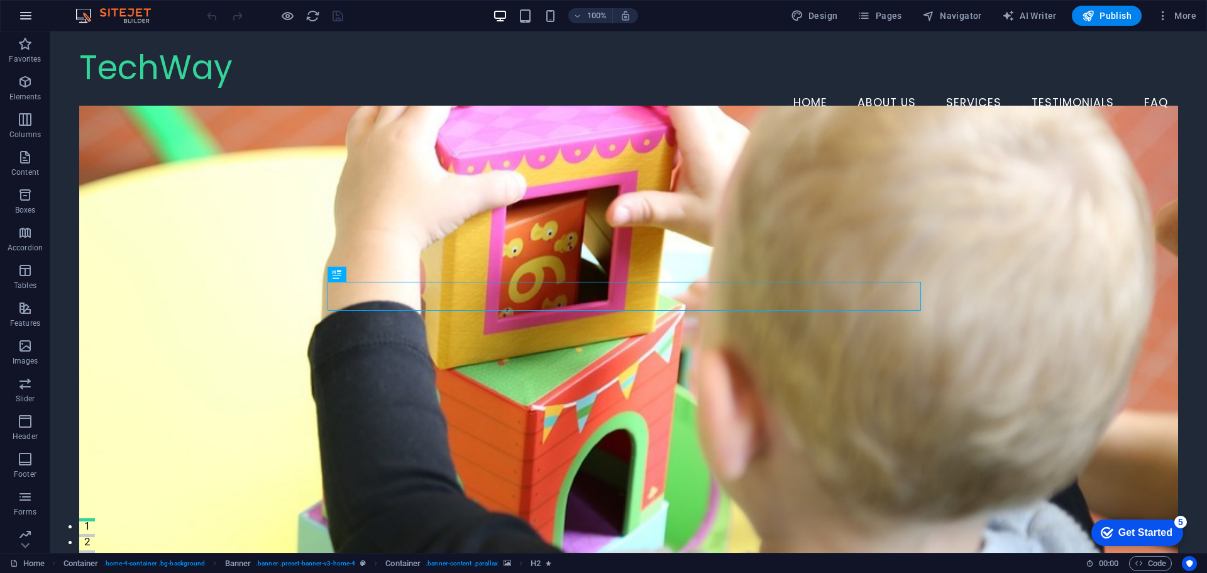
click at [23, 15] on icon "button" at bounding box center [25, 15] width 15 height 15
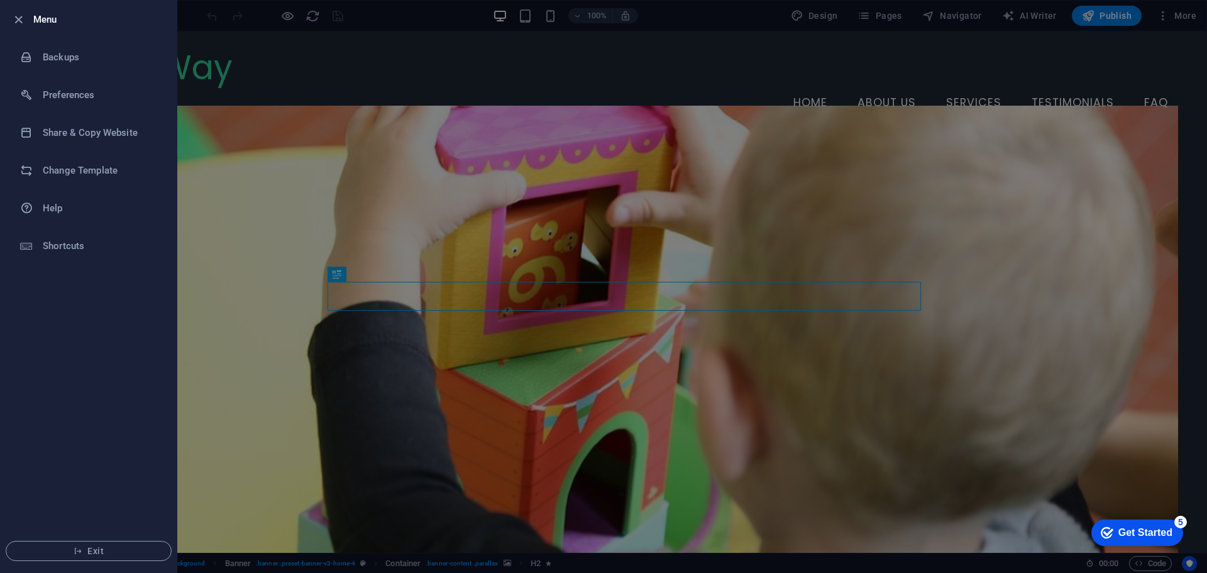
click at [1162, 13] on div at bounding box center [603, 286] width 1207 height 573
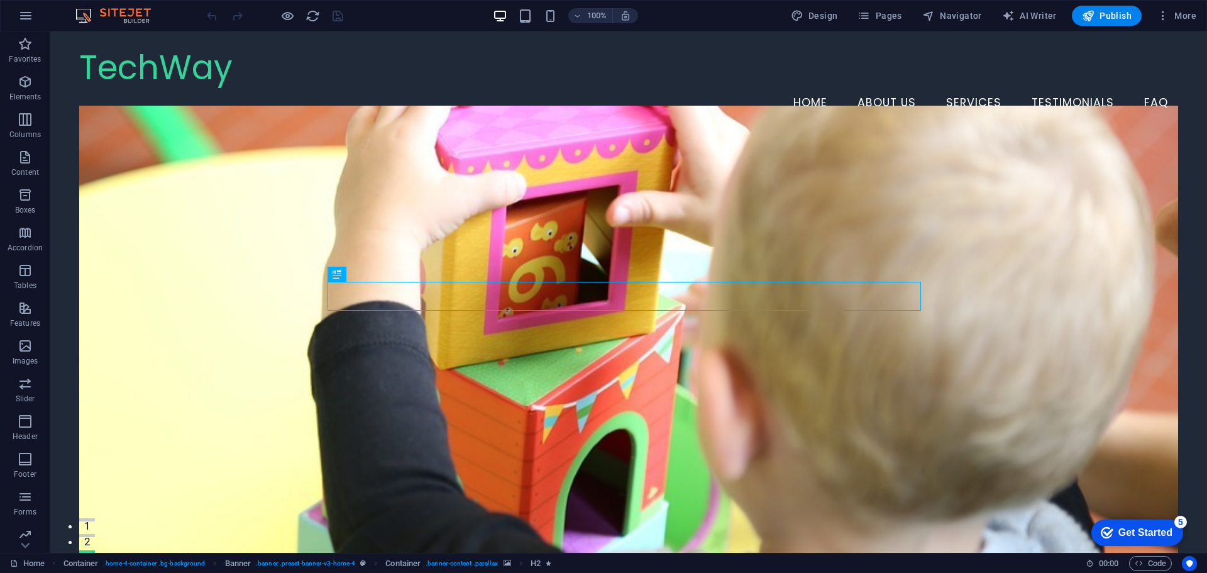
click at [1162, 13] on icon "button" at bounding box center [1163, 15] width 13 height 13
